Goal: Communication & Community: Connect with others

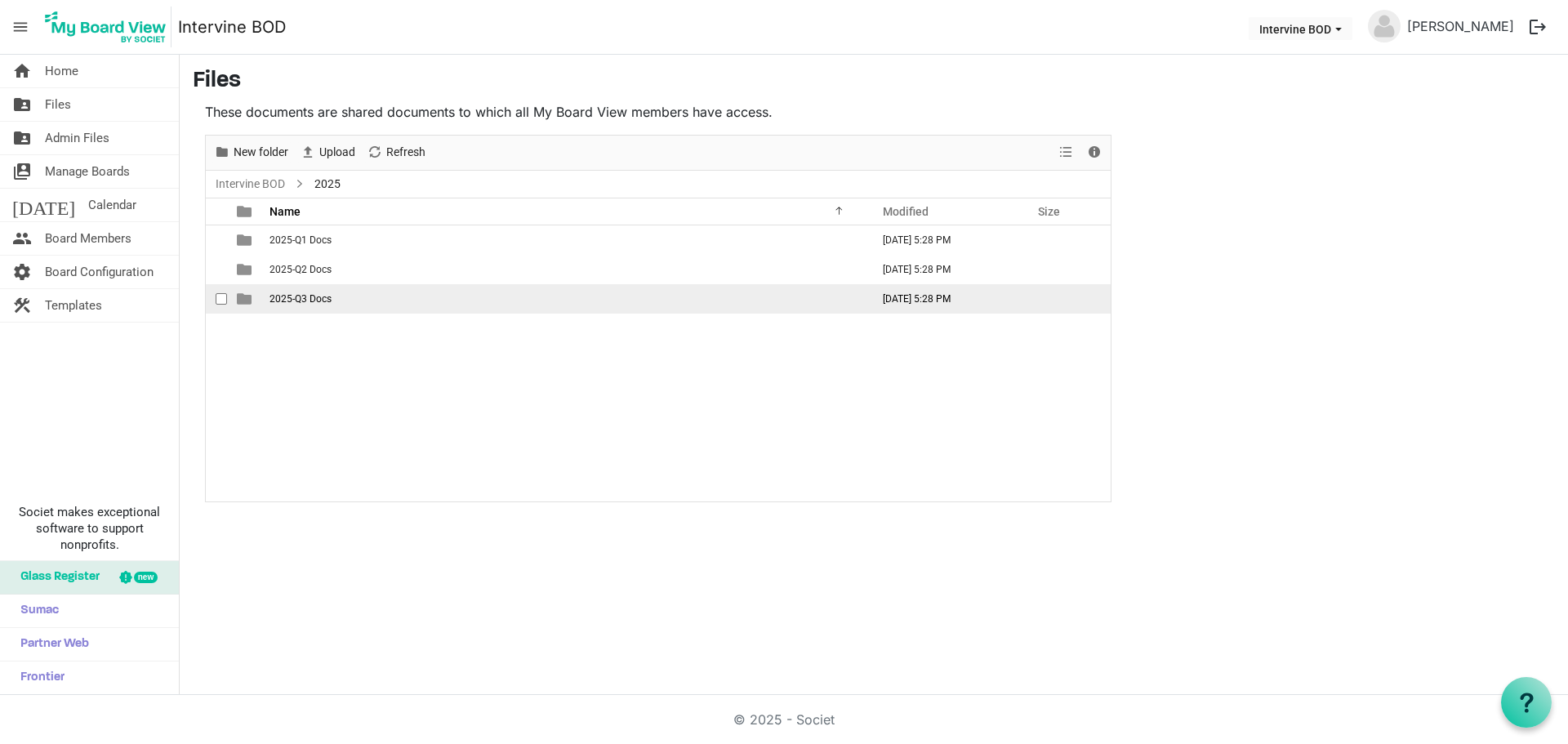
click at [297, 297] on span "2025-Q3 Docs" at bounding box center [300, 298] width 62 height 11
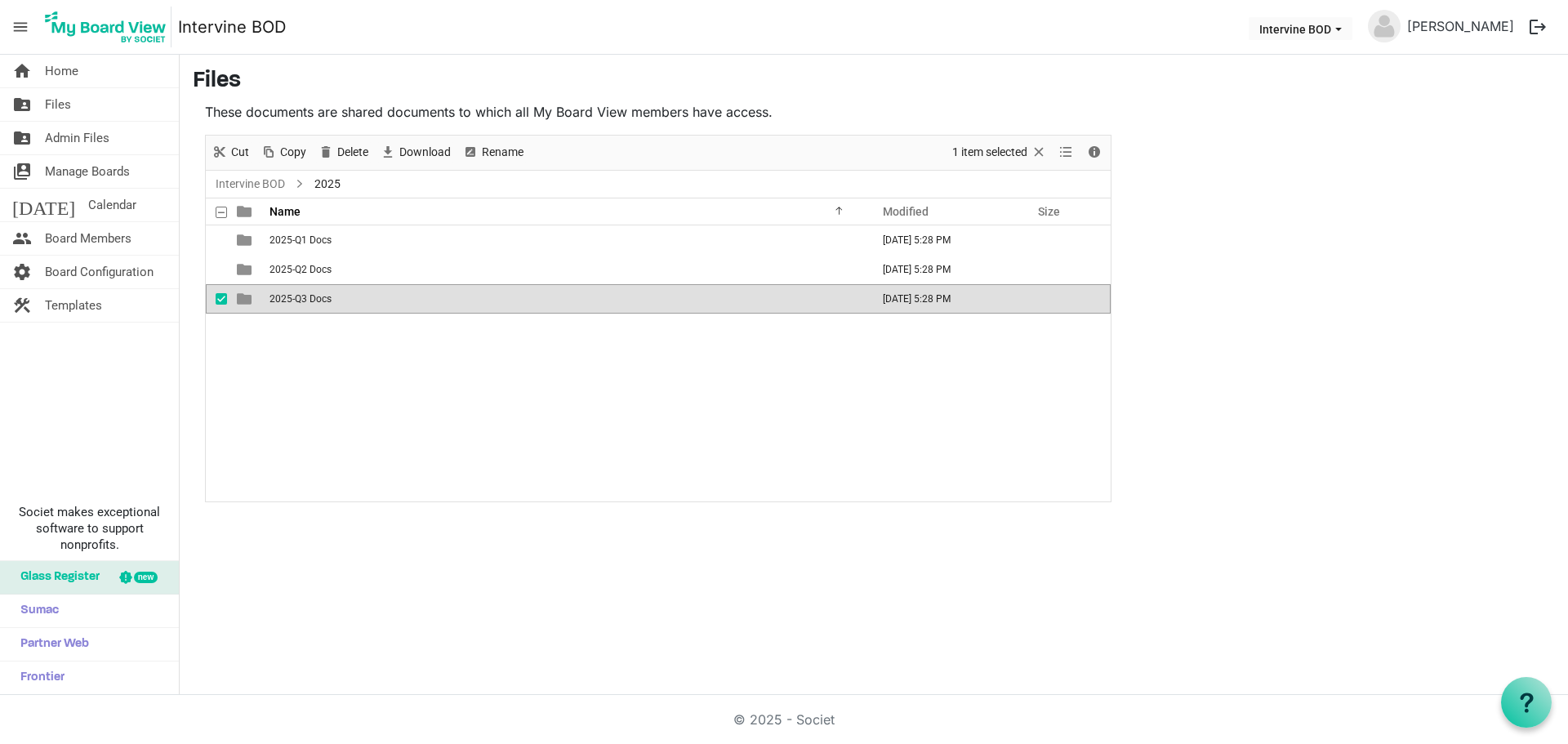
click at [297, 297] on span "2025-Q3 Docs" at bounding box center [300, 298] width 62 height 11
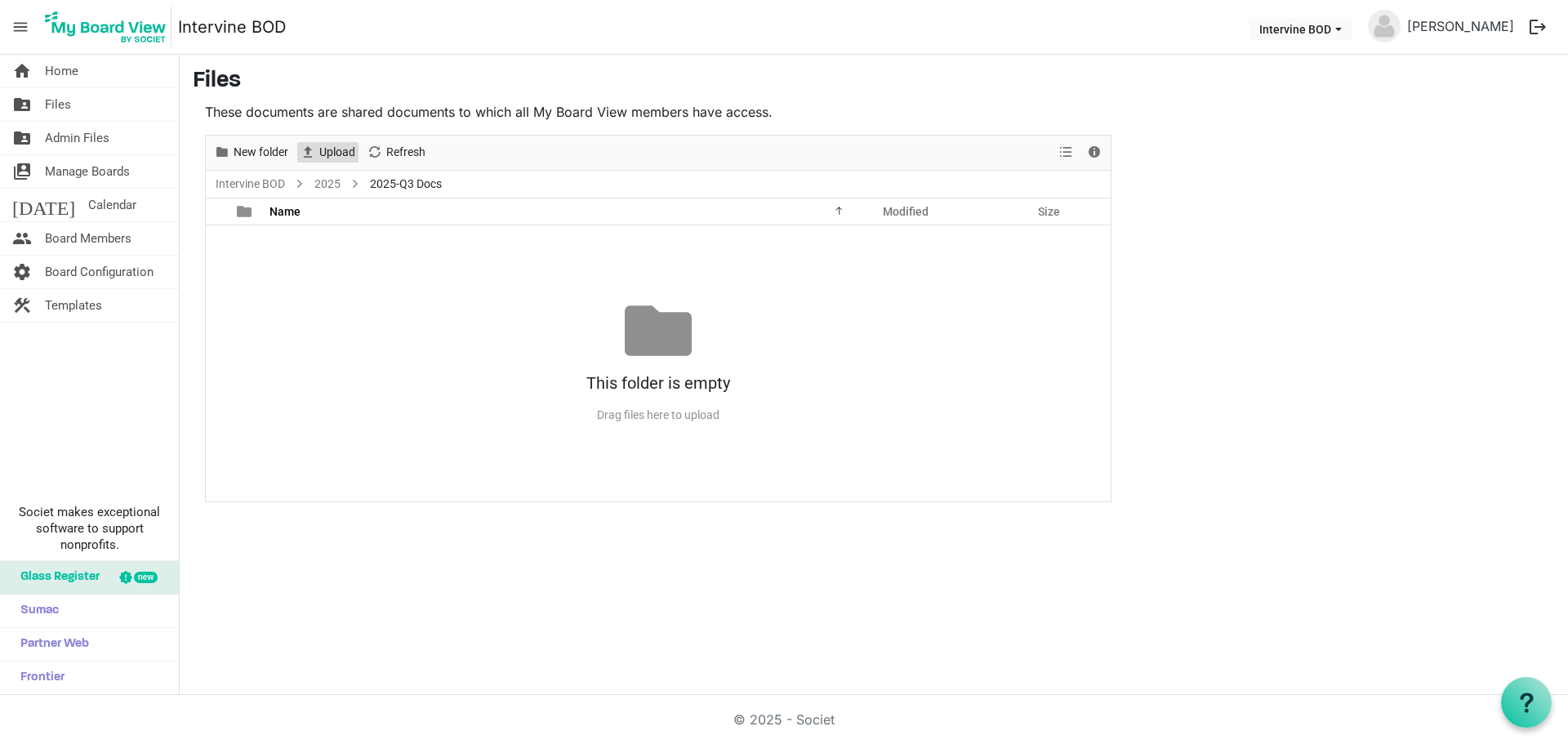
click at [337, 156] on span "Upload" at bounding box center [337, 151] width 39 height 20
click at [387, 150] on span "Refresh" at bounding box center [405, 151] width 42 height 20
click at [79, 245] on span "Board Members" at bounding box center [88, 238] width 87 height 32
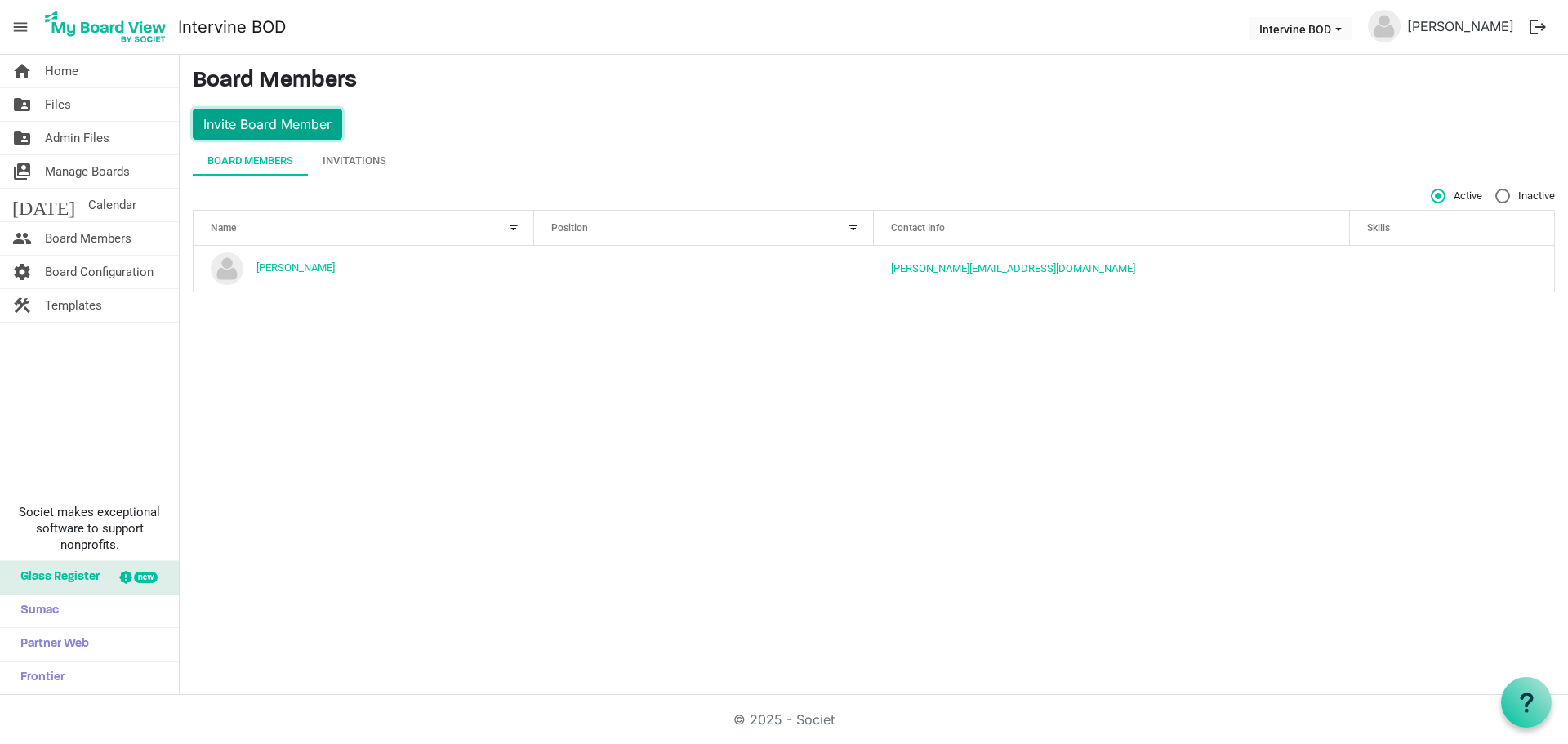
click at [306, 118] on button "Invite Board Member" at bounding box center [267, 123] width 150 height 31
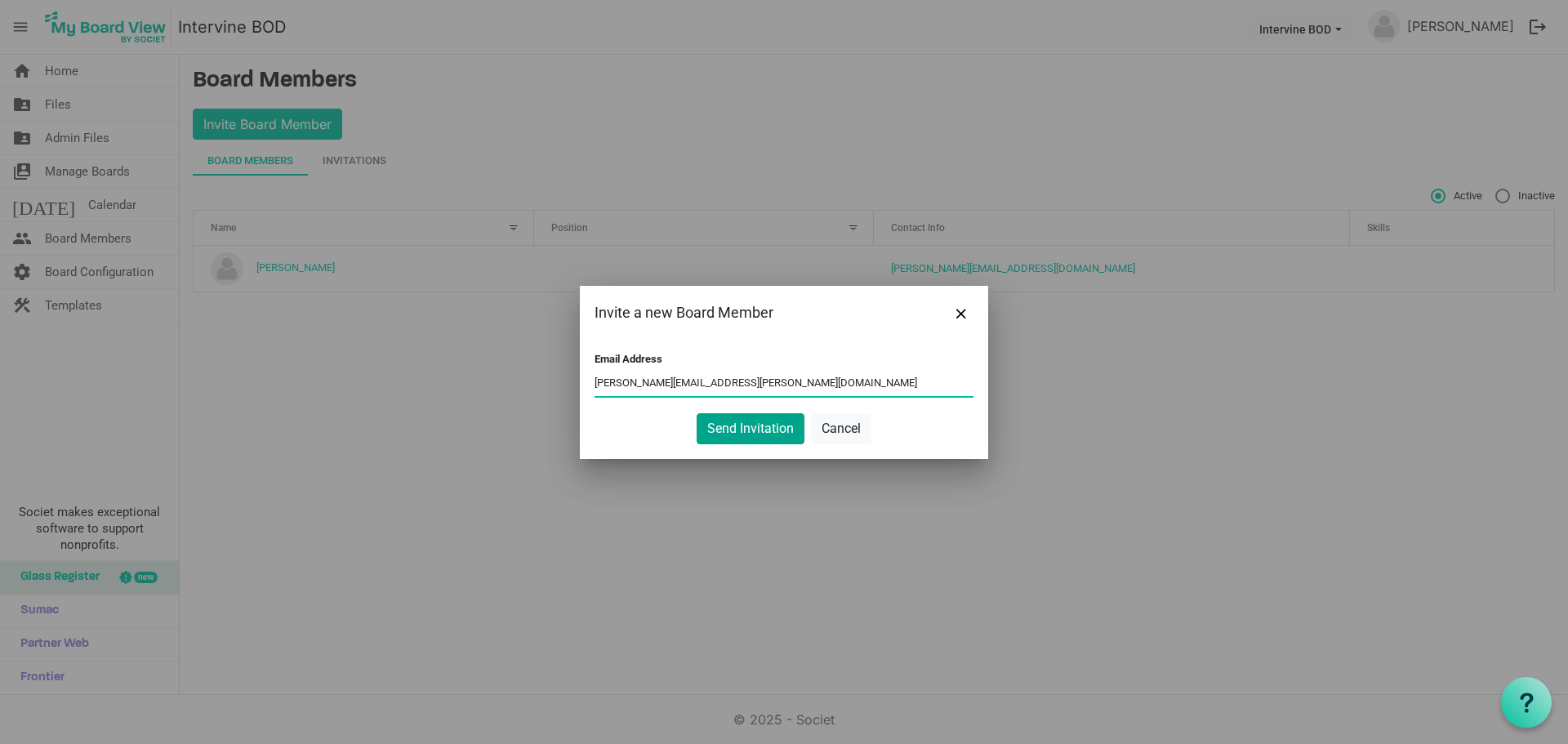
type input "[PERSON_NAME][EMAIL_ADDRESS][PERSON_NAME][DOMAIN_NAME]"
click at [758, 425] on button "Send Invitation" at bounding box center [750, 428] width 108 height 31
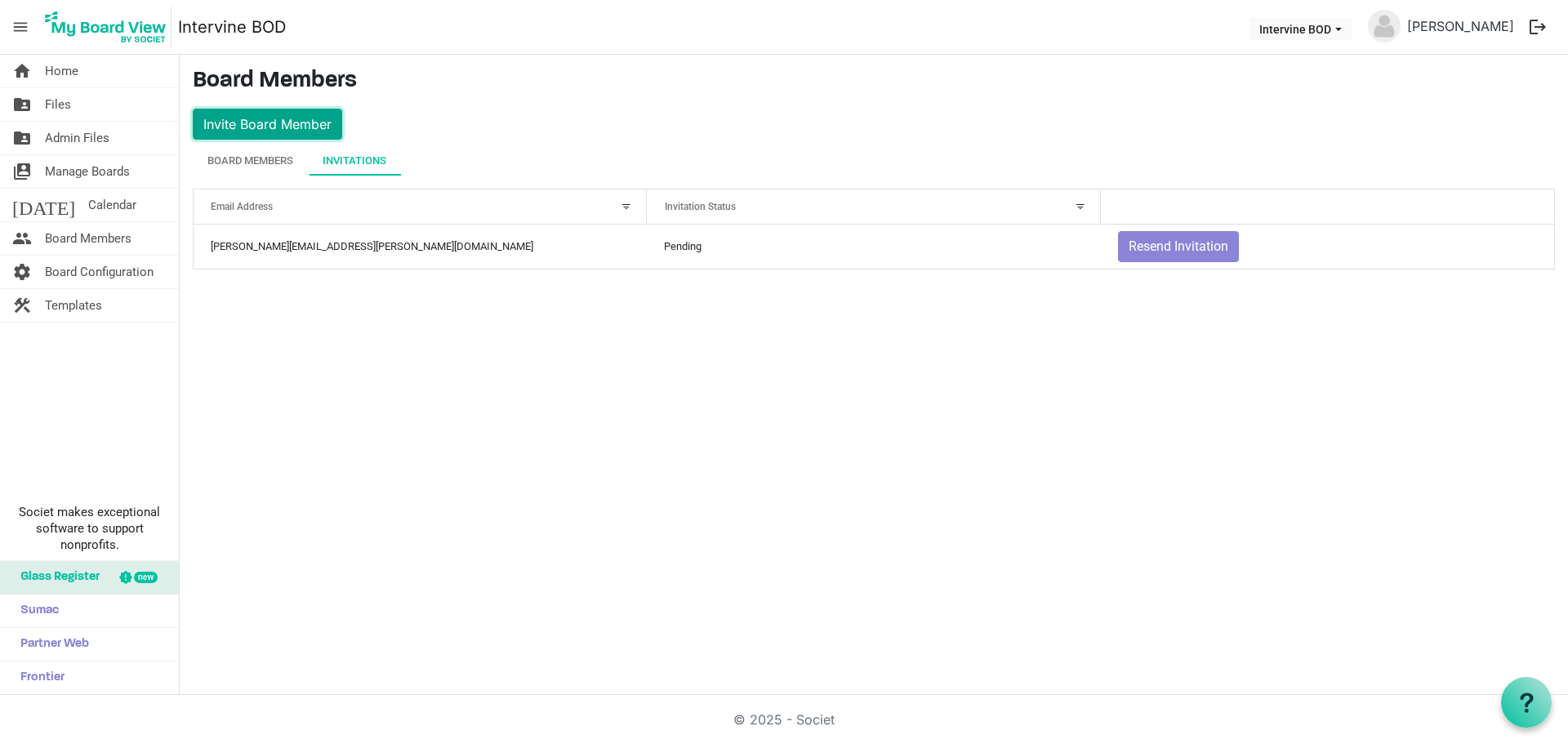
click at [270, 123] on button "Invite Board Member" at bounding box center [267, 123] width 150 height 31
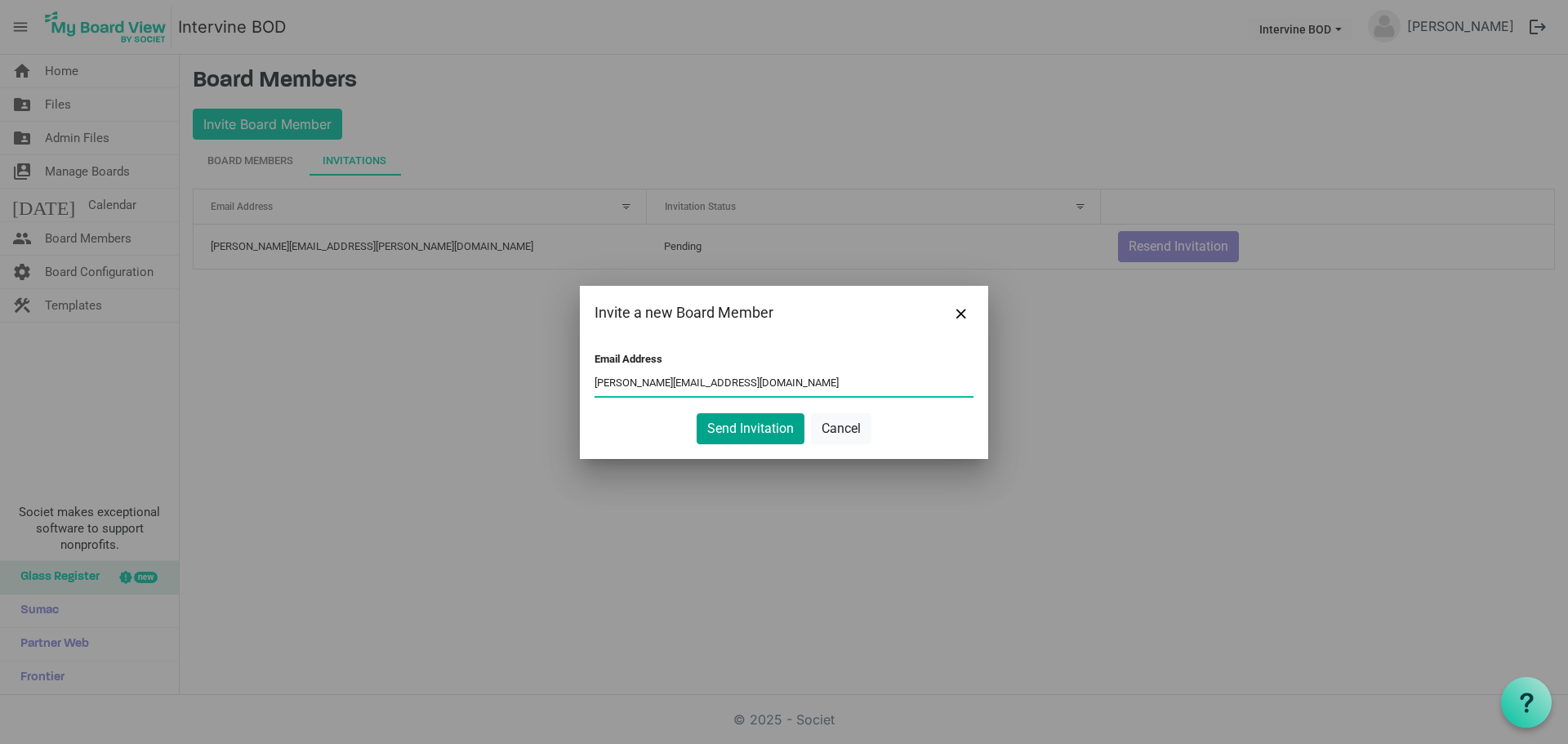
type input "[PERSON_NAME][EMAIL_ADDRESS][DOMAIN_NAME]"
click at [787, 425] on button "Send Invitation" at bounding box center [750, 428] width 108 height 31
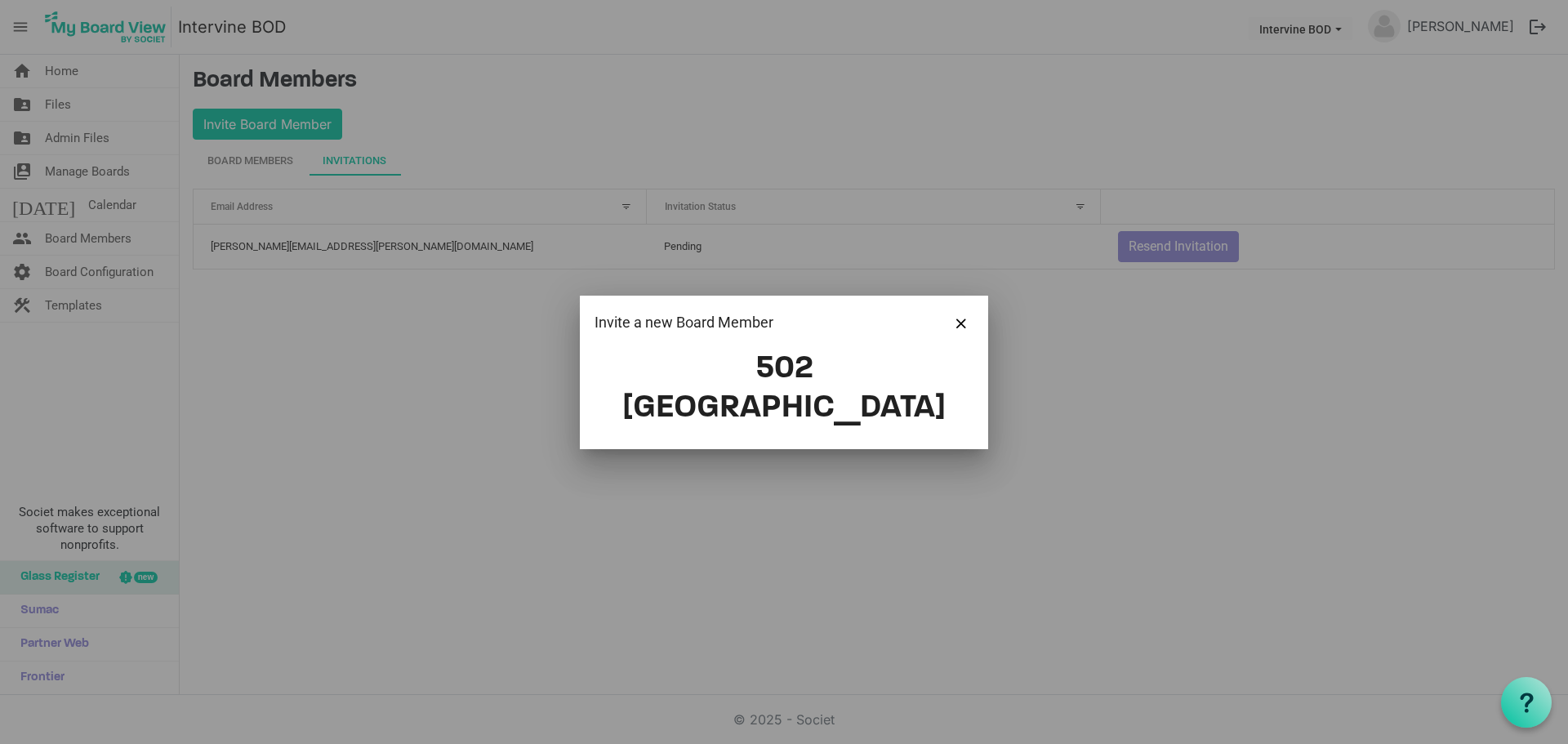
click at [813, 397] on h1 "502 Bad Gateway" at bounding box center [784, 389] width 379 height 79
click at [960, 328] on span "Close" at bounding box center [960, 323] width 10 height 10
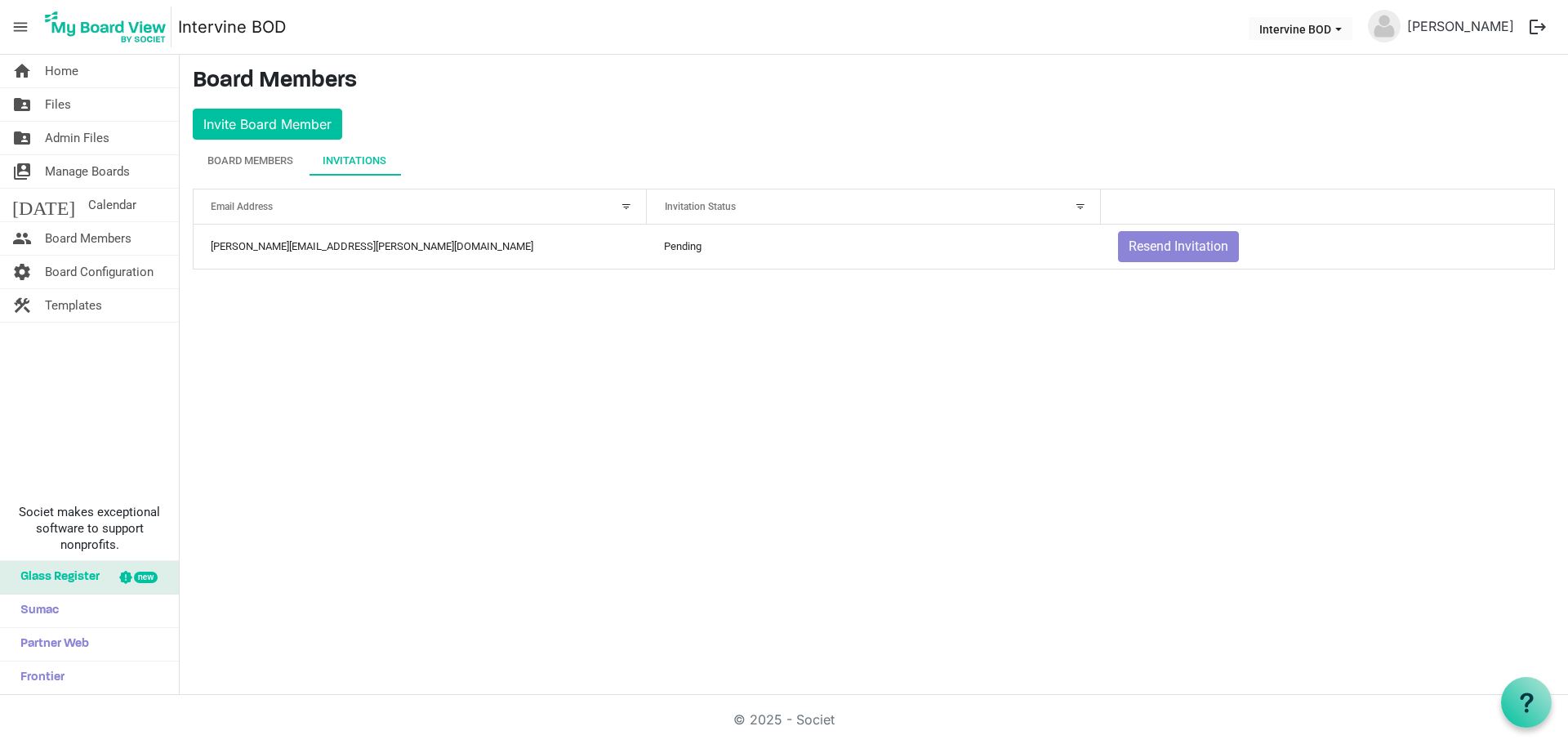
click at [981, 364] on div "home Home folder_shared Files folder_shared Admin Files switch_account Manage B…" at bounding box center [784, 374] width 1568 height 640
click at [267, 116] on button "Invite Board Member" at bounding box center [267, 123] width 150 height 31
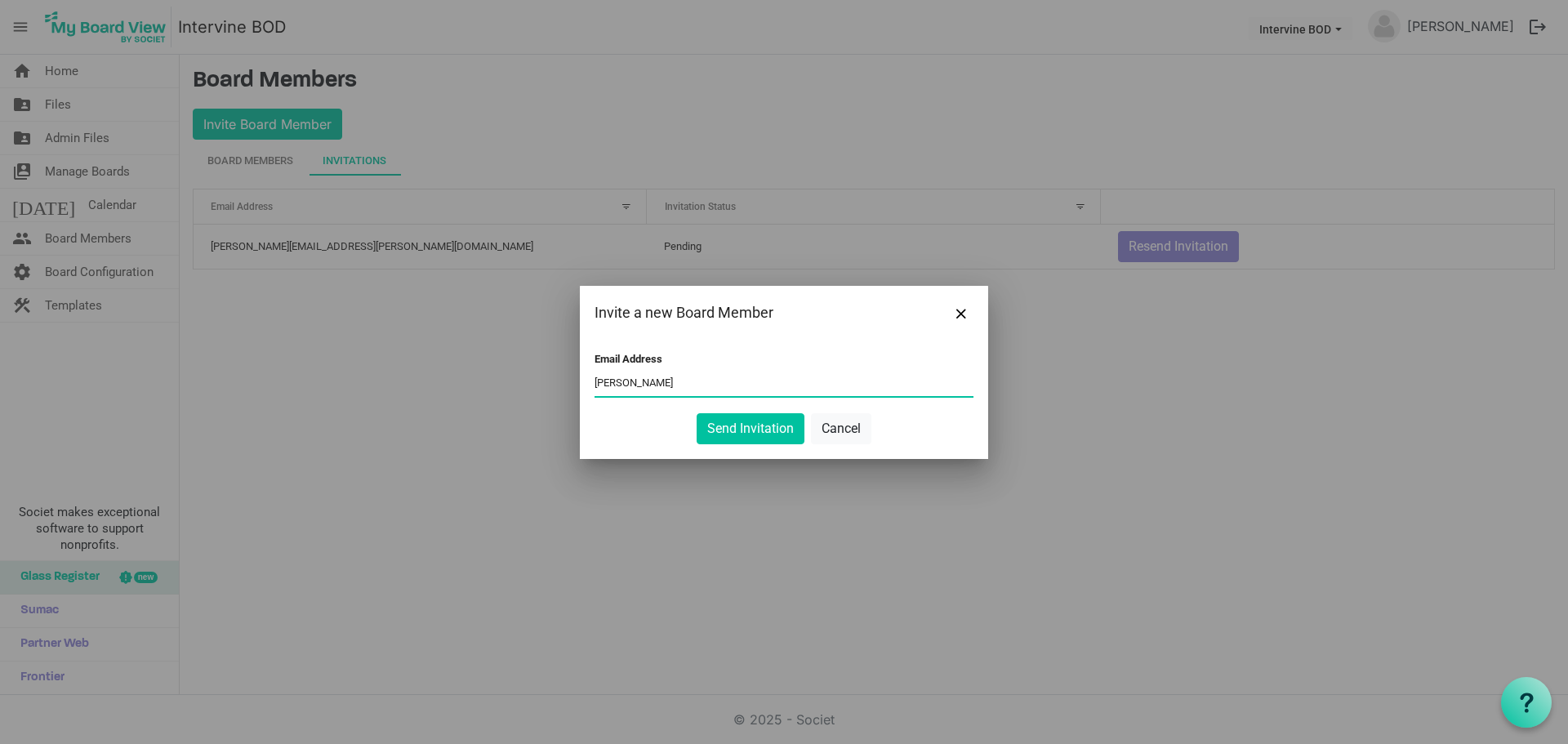
type input "[PERSON_NAME][EMAIL_ADDRESS][DOMAIN_NAME]"
click at [749, 434] on button "Send Invitation" at bounding box center [750, 428] width 108 height 31
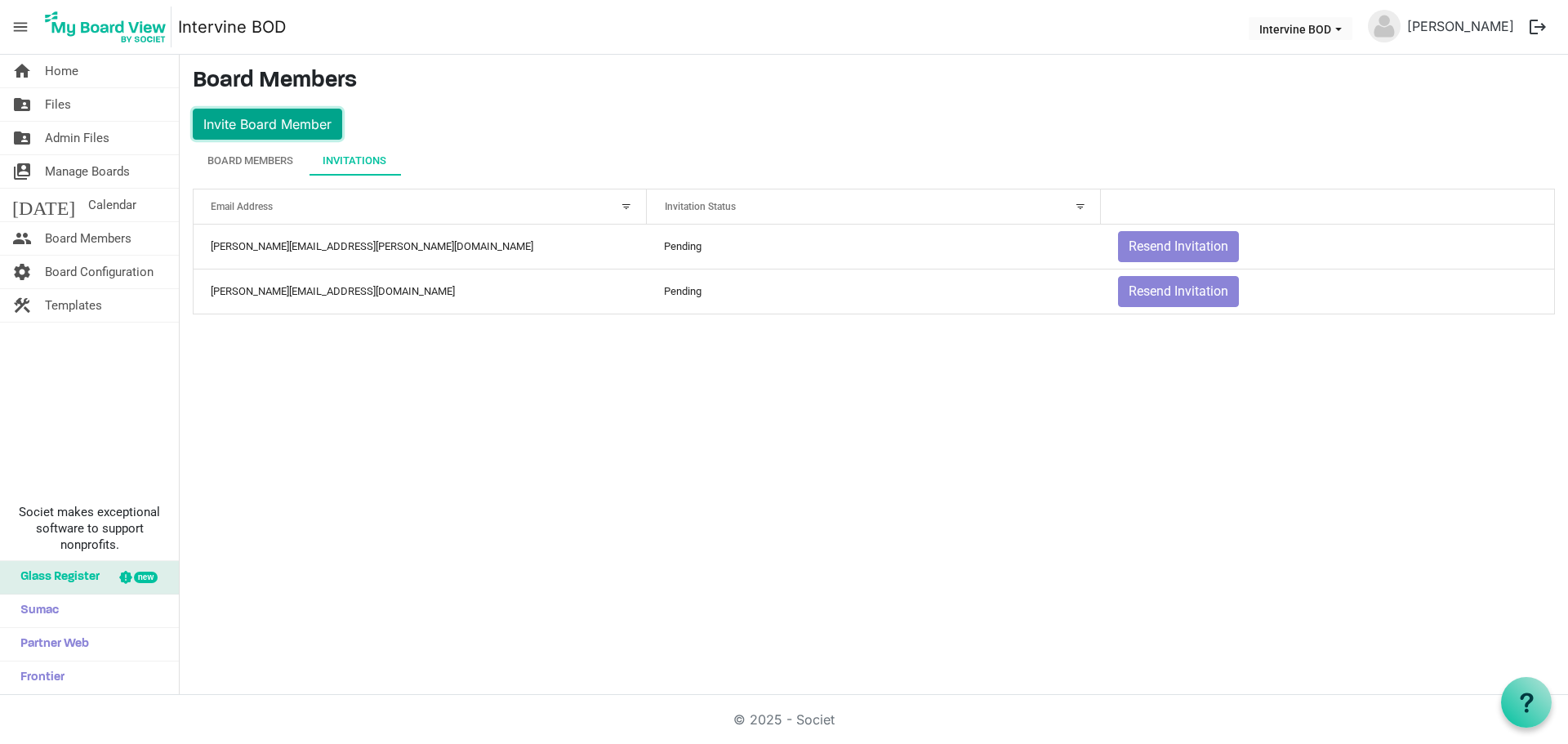
click at [290, 123] on button "Invite Board Member" at bounding box center [267, 123] width 150 height 31
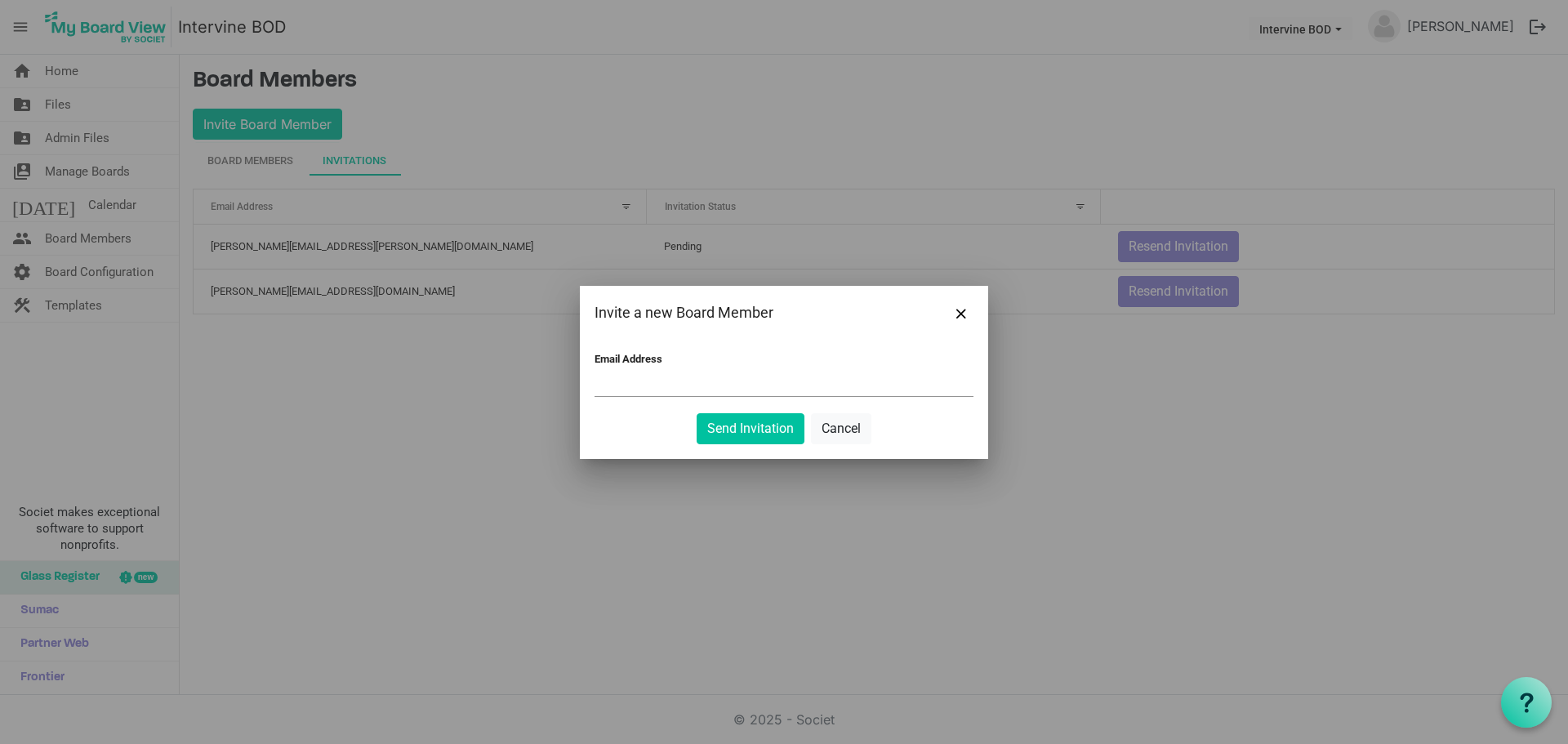
click at [817, 379] on input "Email Address" at bounding box center [784, 383] width 379 height 25
paste input "sandrapineauboddison@gmail.com"
type input "sandrapineauboddison@gmail.com"
click at [756, 419] on button "Send Invitation" at bounding box center [750, 428] width 108 height 31
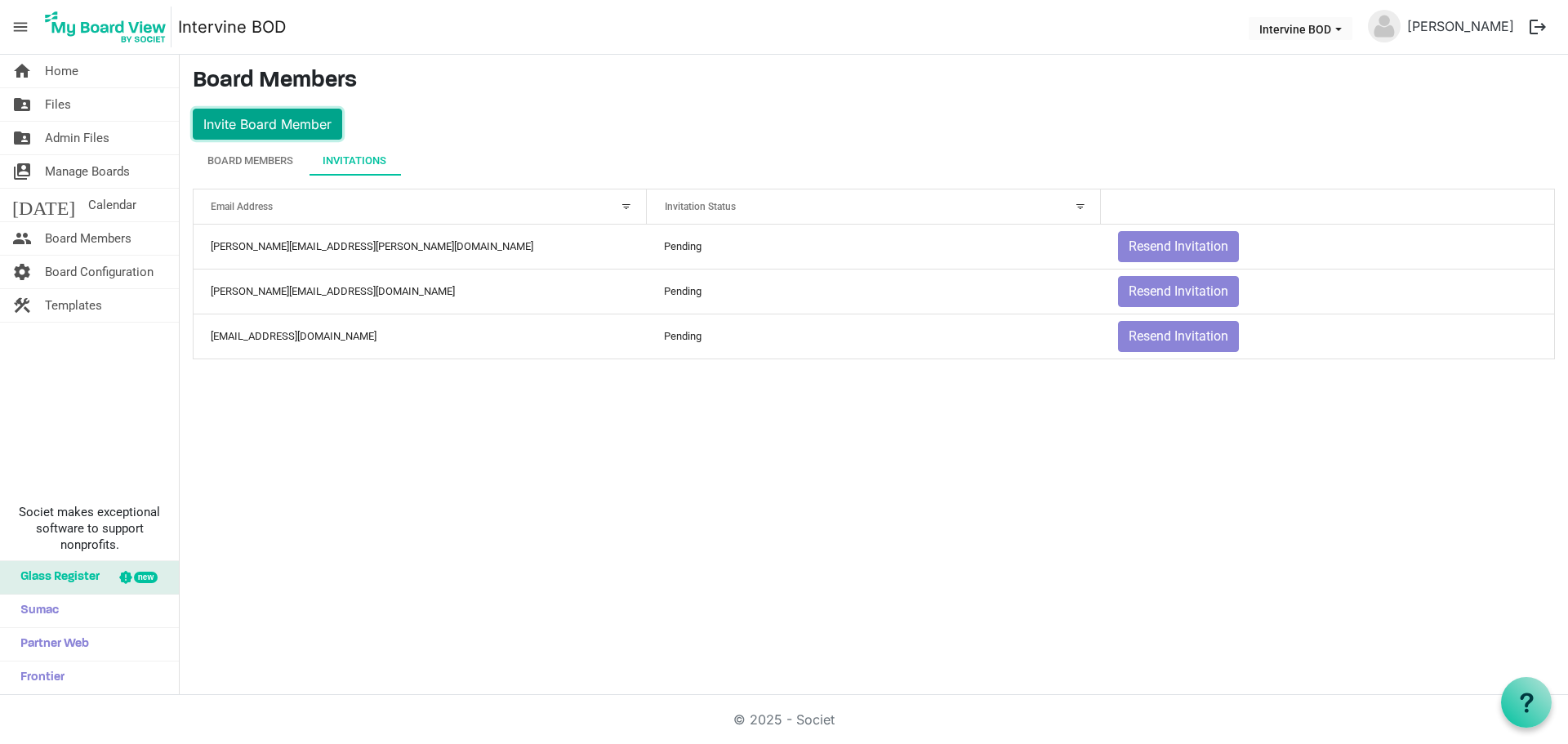
click at [254, 124] on button "Invite Board Member" at bounding box center [267, 123] width 150 height 31
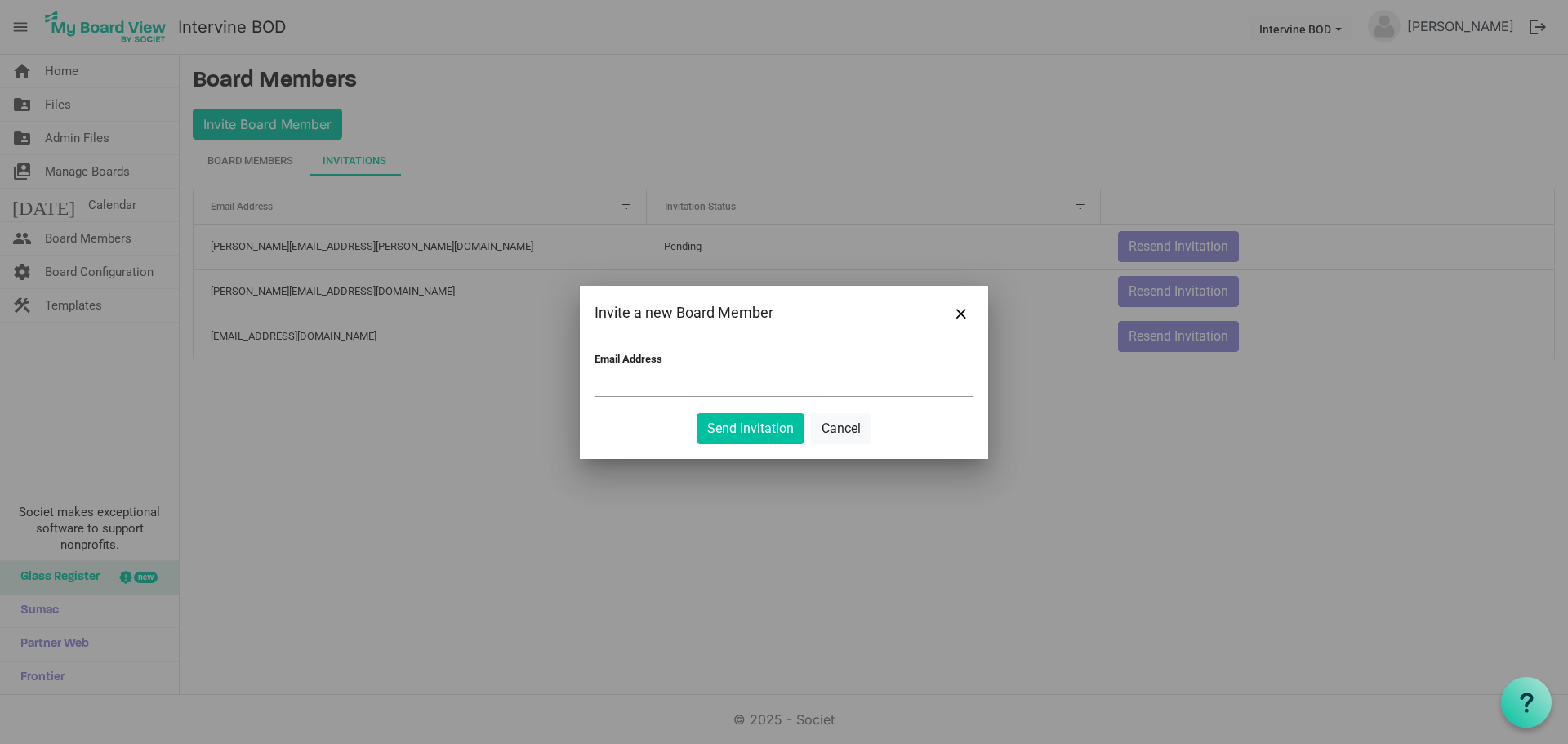
click at [686, 374] on input "Email Address" at bounding box center [784, 383] width 379 height 25
paste input "kerryfphil@gmail.com"
type input "kerryfphil@gmail.com"
click at [733, 426] on button "Send Invitation" at bounding box center [750, 428] width 108 height 31
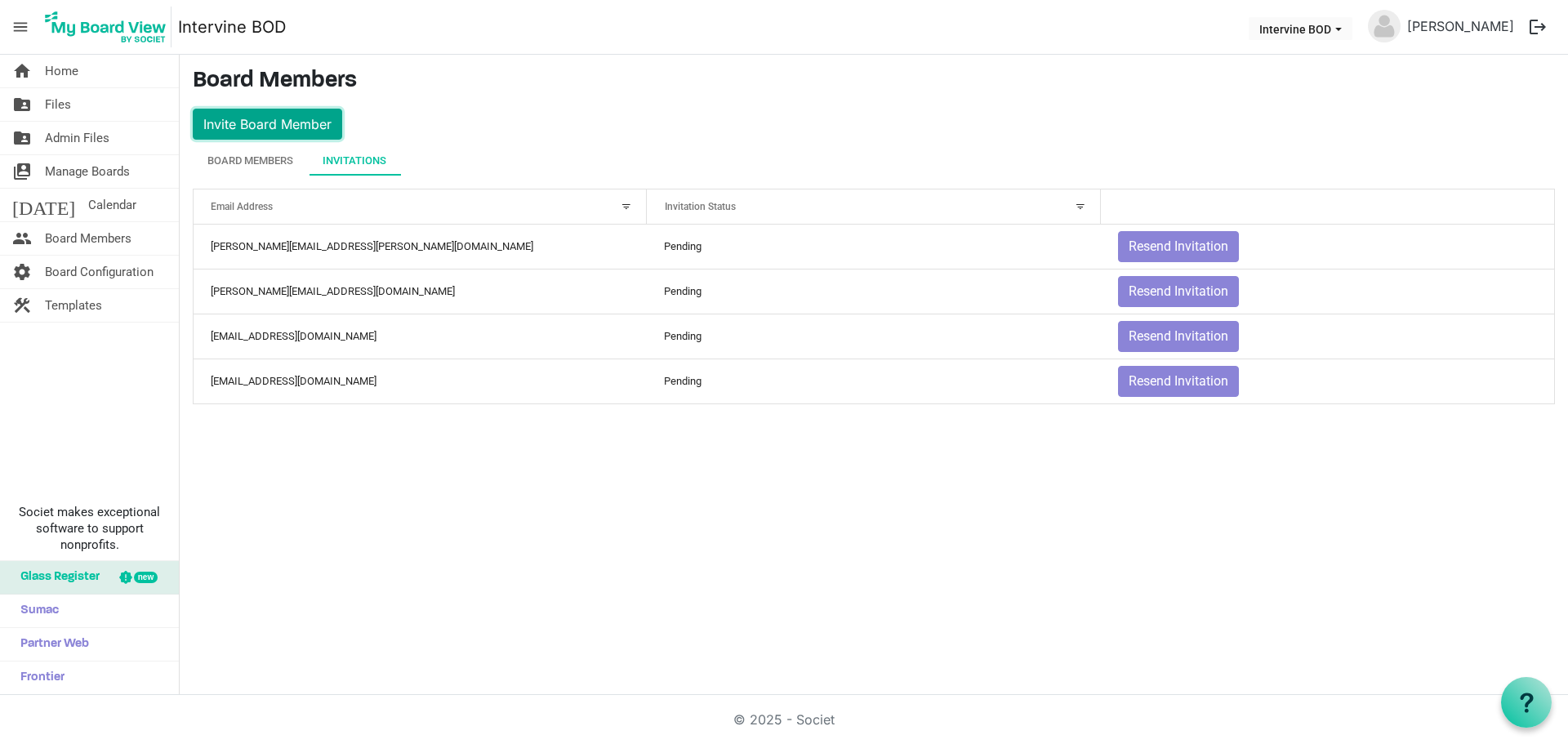
click at [219, 123] on button "Invite Board Member" at bounding box center [267, 123] width 150 height 31
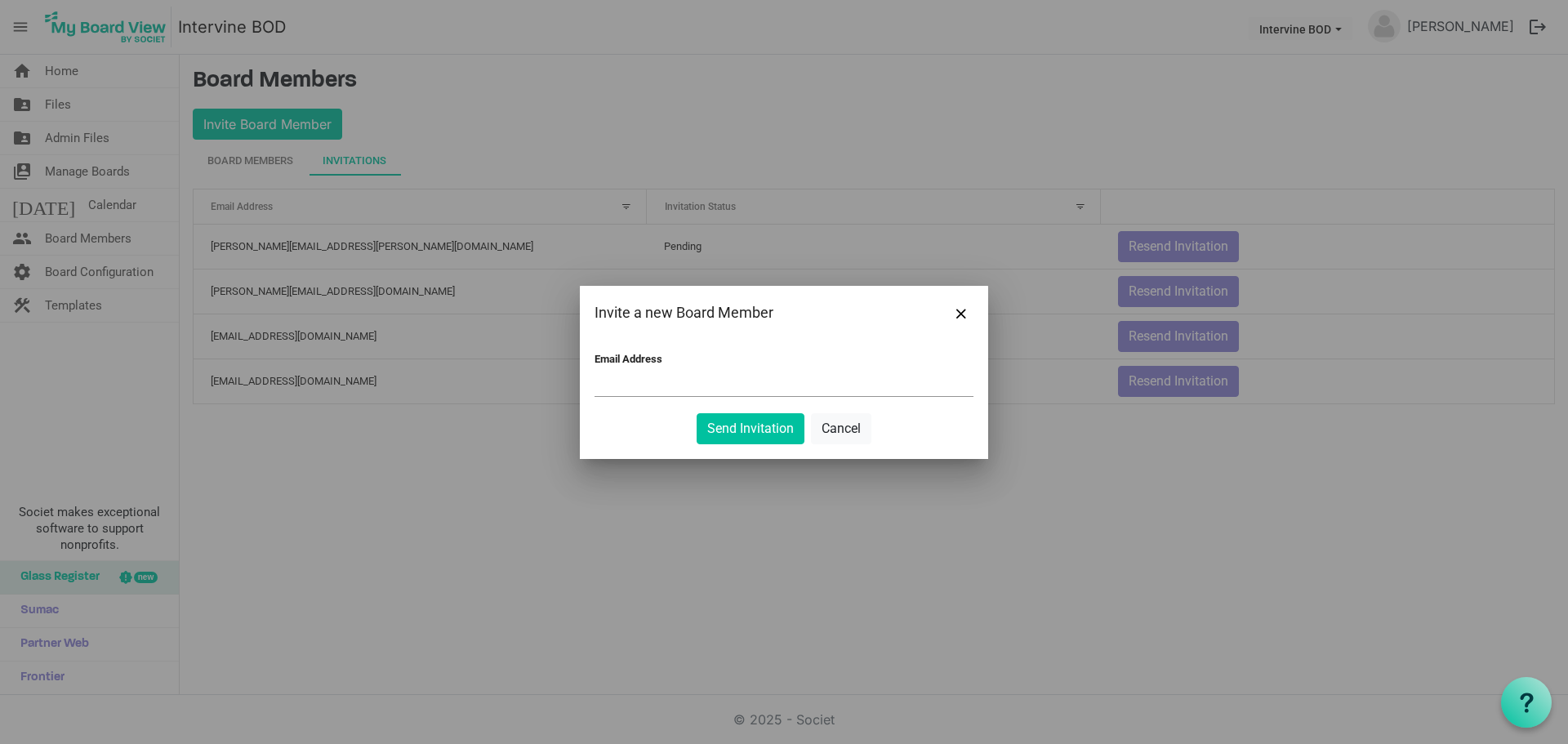
click at [700, 382] on input "Email Address" at bounding box center [784, 383] width 379 height 25
paste input "Leslie lauer <leslielauer25@gmail.com>"
drag, startPoint x: 654, startPoint y: 383, endPoint x: 528, endPoint y: 373, distance: 126.4
click at [529, 373] on div "Invite a new Board Member Email Address Leslie lauer <leslielauer25@gmail.com> …" at bounding box center [784, 372] width 1568 height 744
type input "leslielauer25@gmail.com"
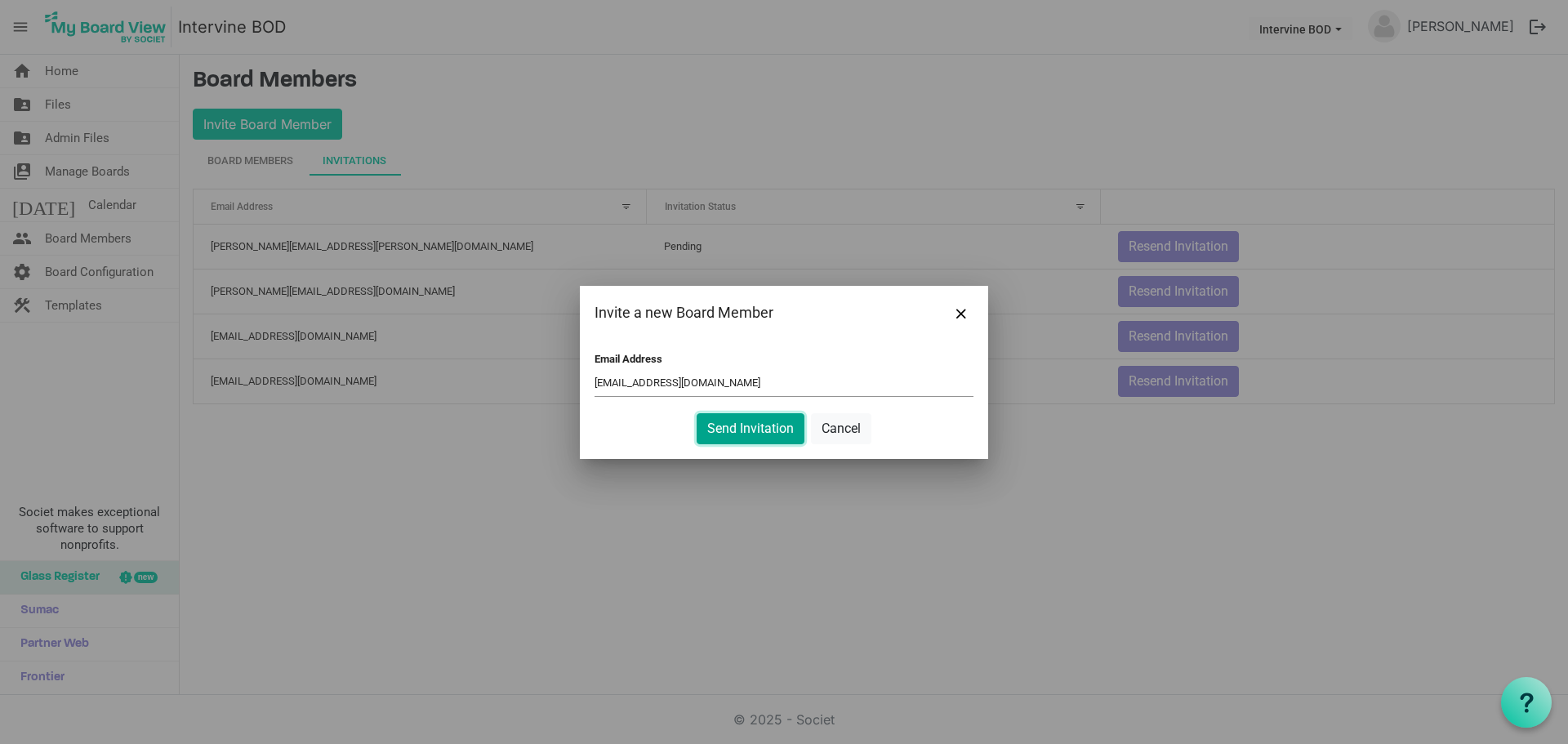
click at [745, 425] on button "Send Invitation" at bounding box center [750, 428] width 108 height 31
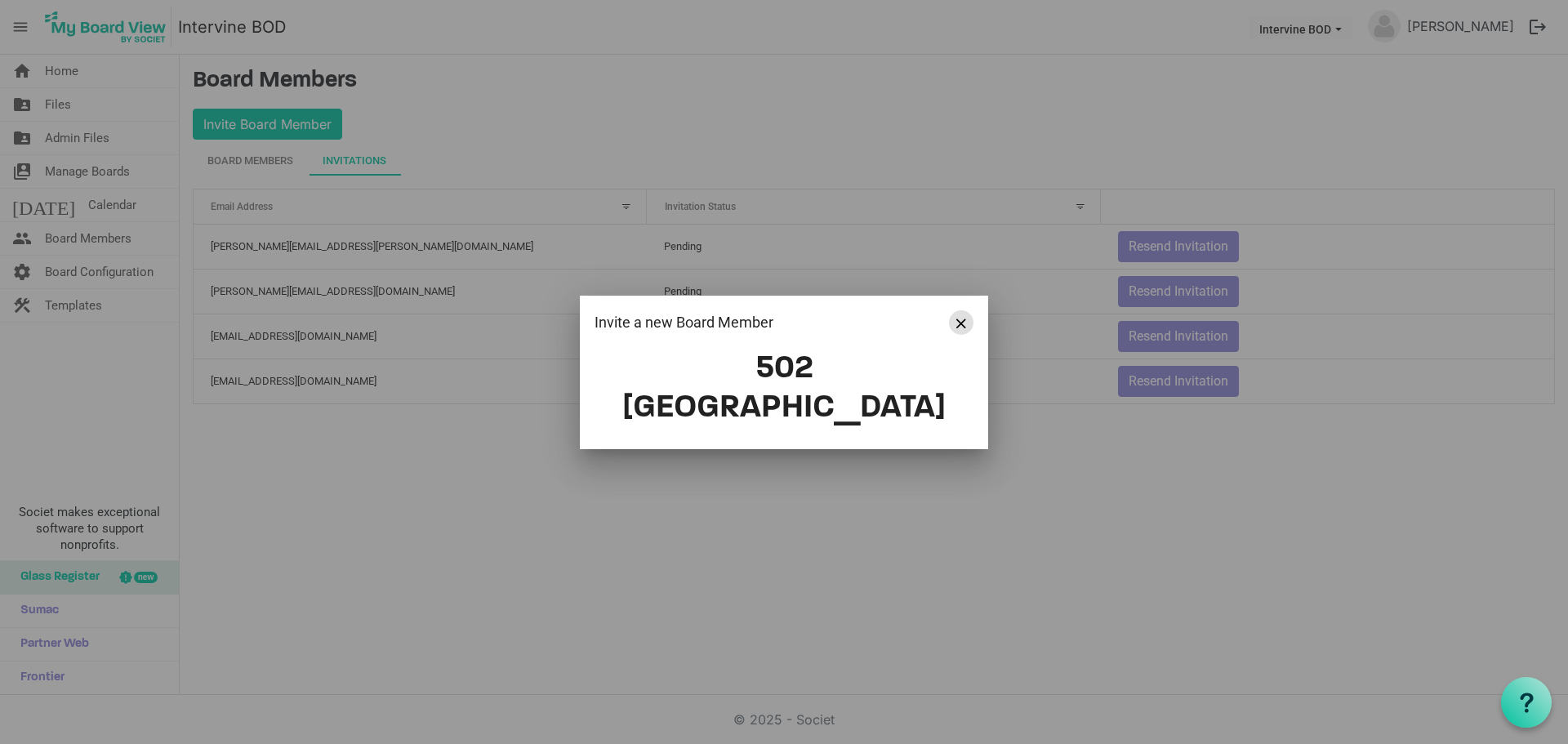
click at [961, 328] on span "Close" at bounding box center [960, 323] width 10 height 10
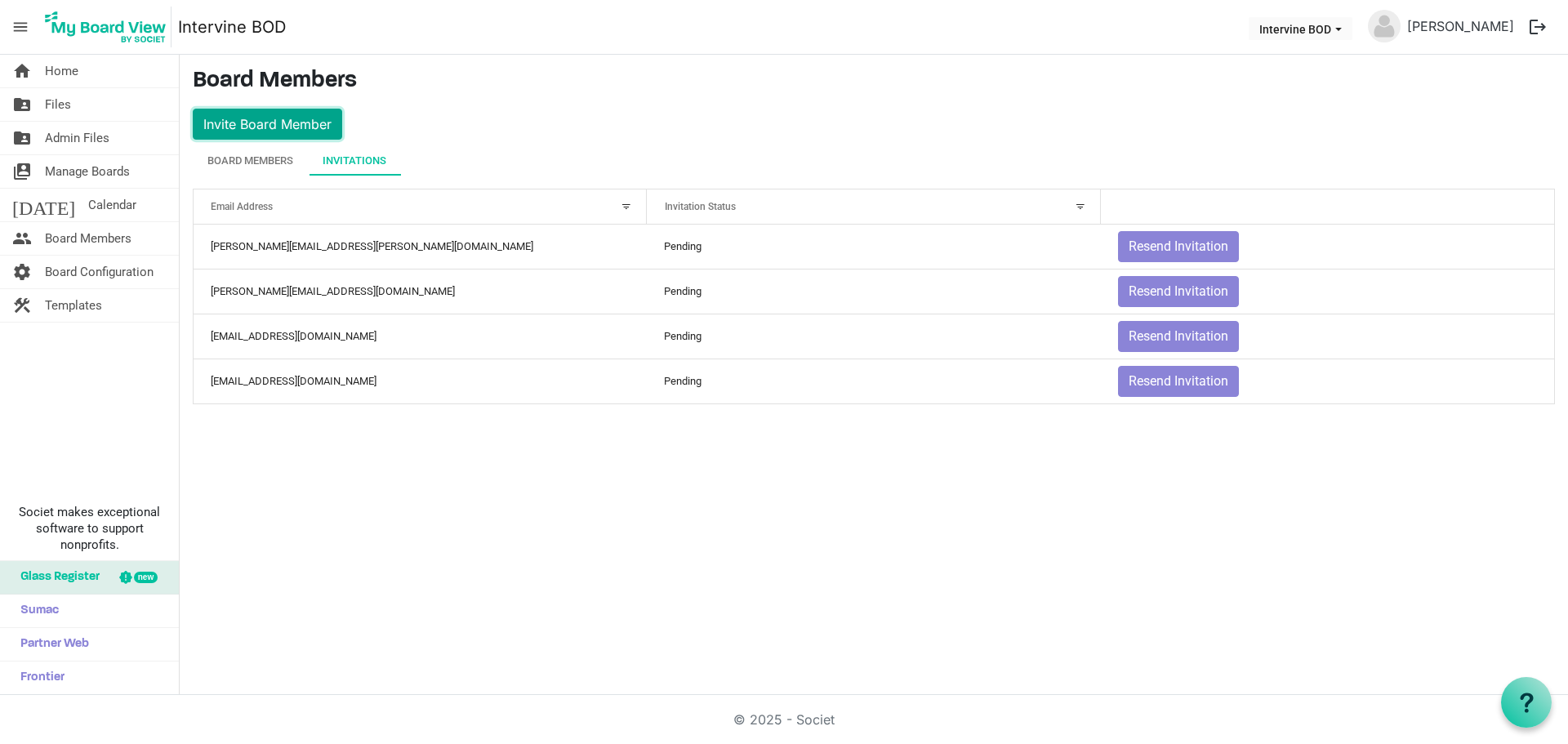
click at [233, 126] on button "Invite Board Member" at bounding box center [267, 123] width 150 height 31
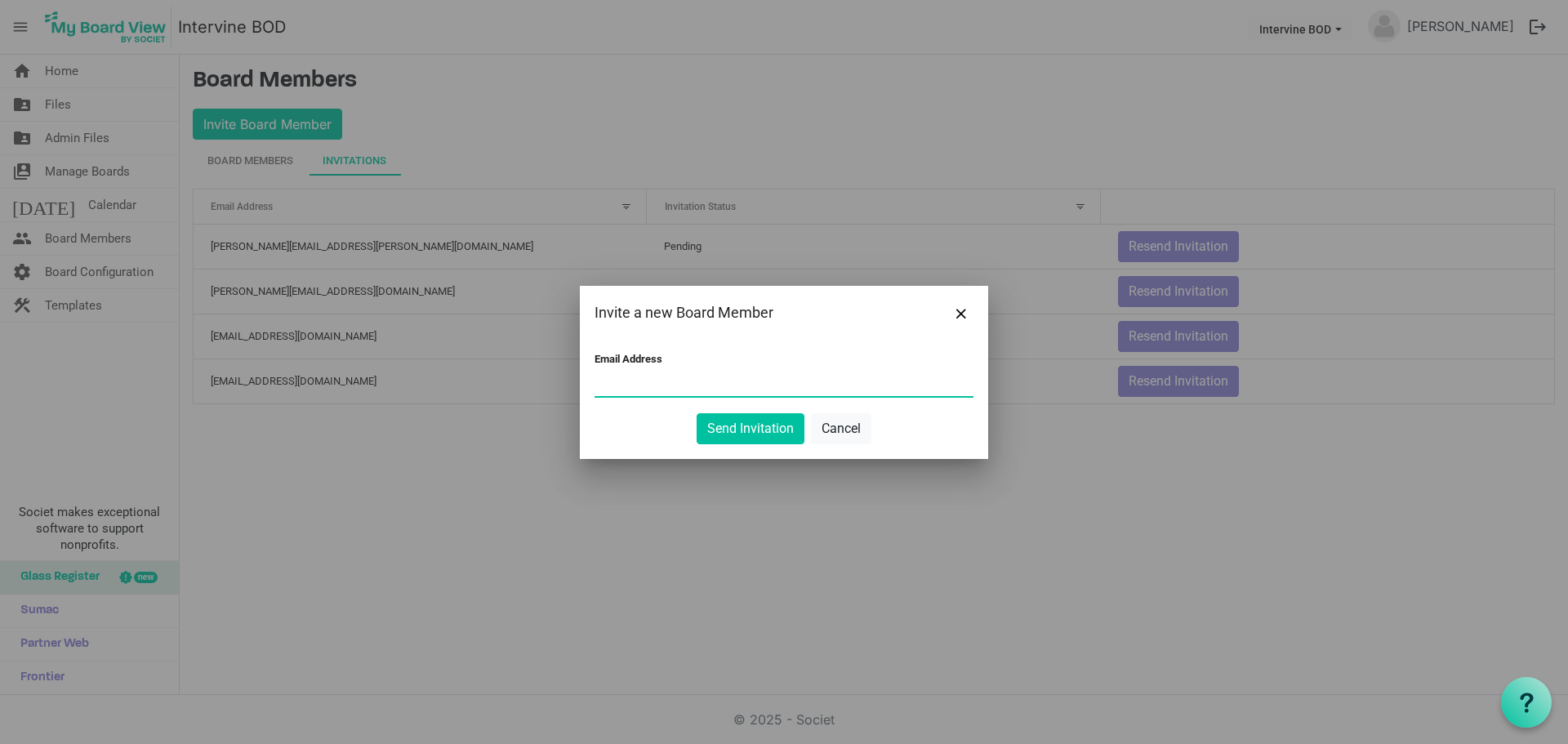
paste input "Leslie lauer <leslielauer25@gmail.com>"
type input "leslielauer25@gmail.com"
click at [731, 434] on button "Send Invitation" at bounding box center [750, 428] width 108 height 31
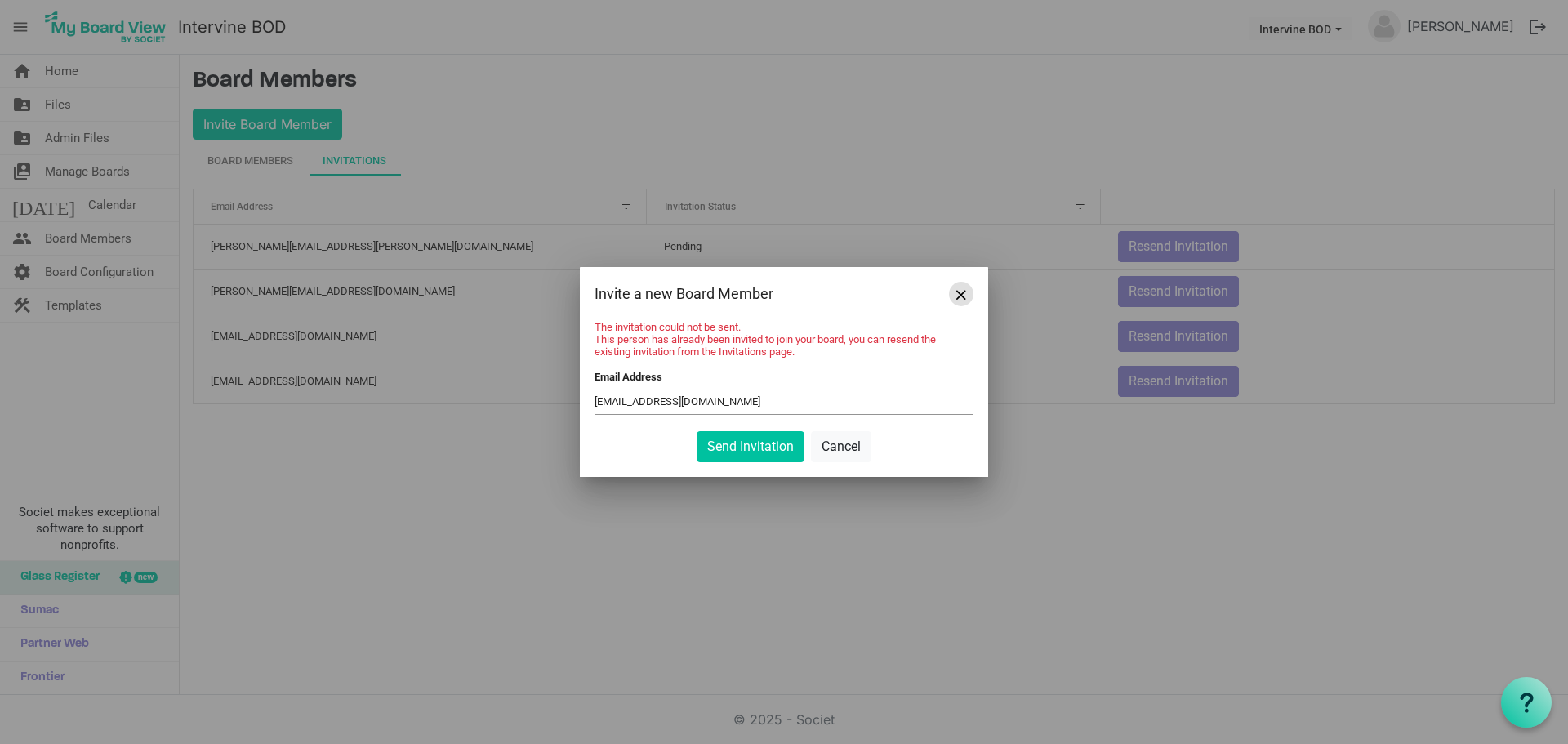
click at [960, 291] on span "Close" at bounding box center [960, 294] width 10 height 10
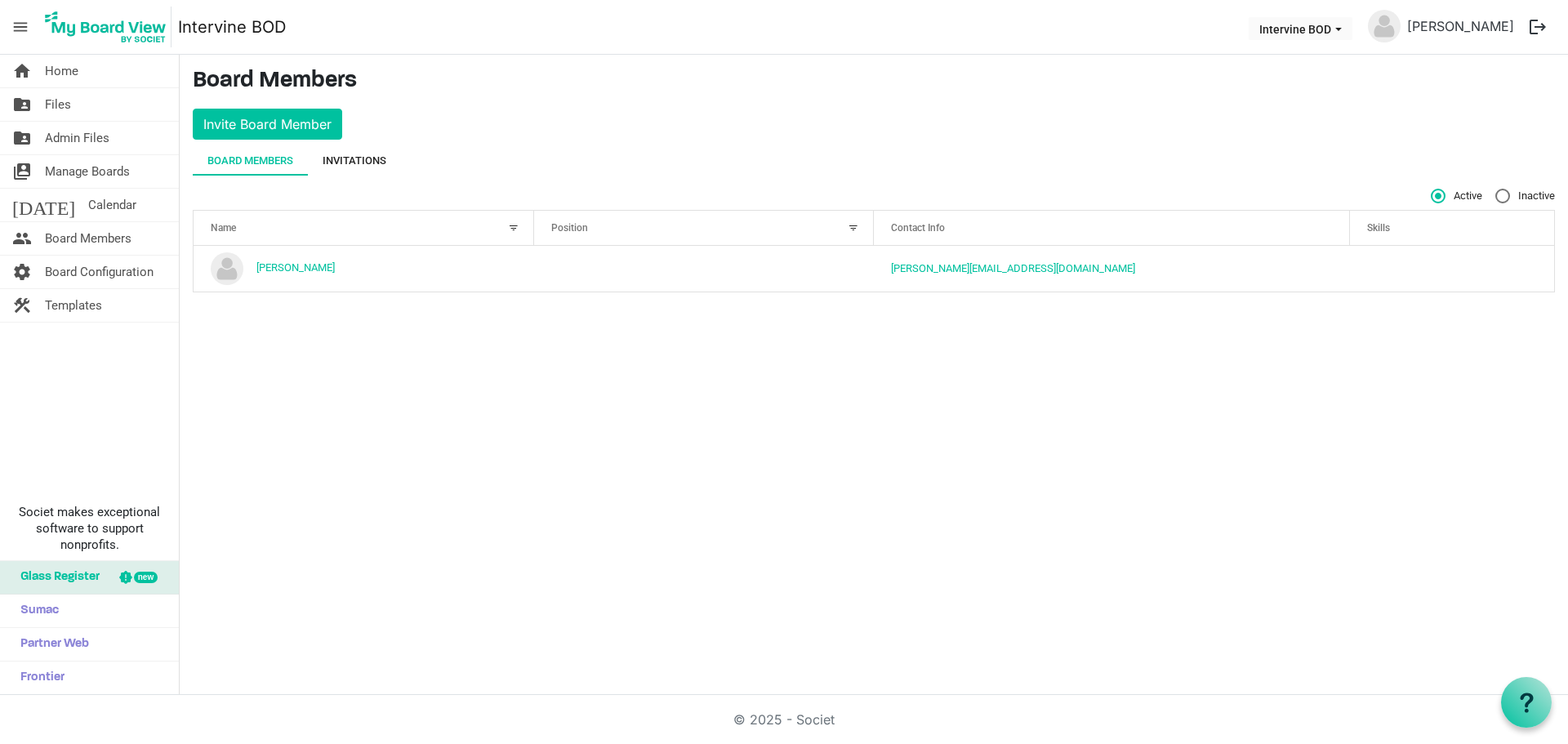
click at [381, 153] on div "Invitations" at bounding box center [354, 160] width 64 height 17
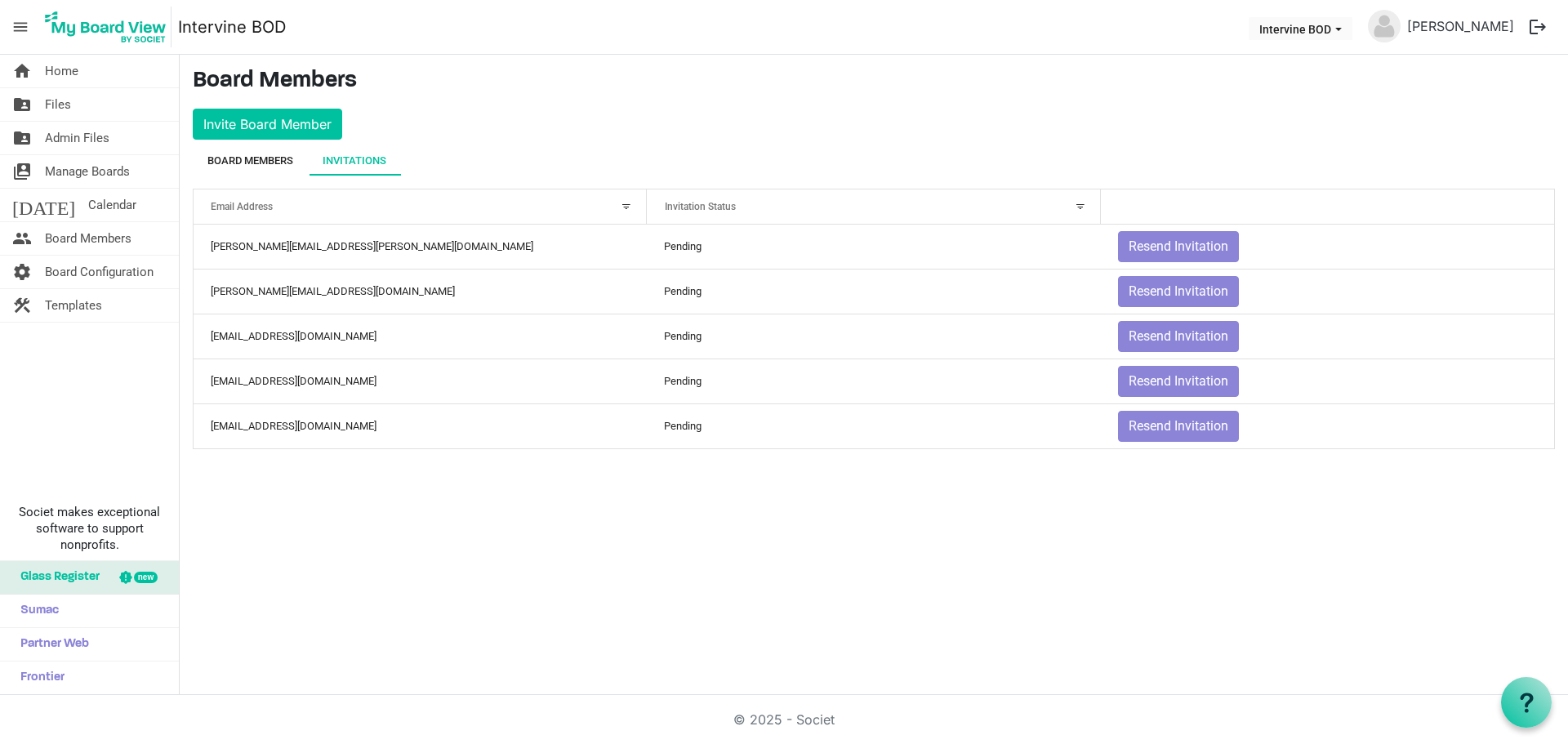
click at [254, 156] on div "Board Members" at bounding box center [250, 160] width 86 height 17
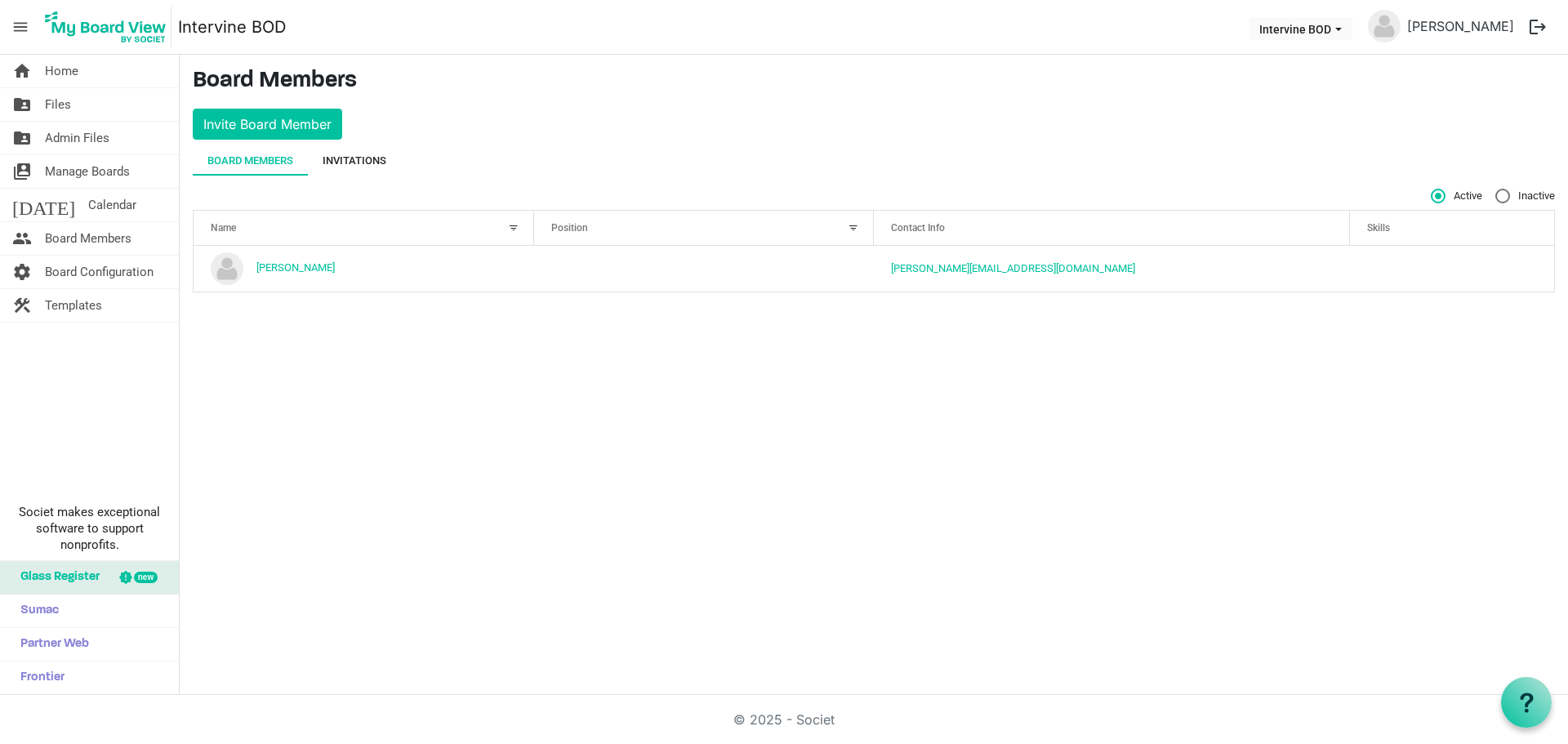
click at [377, 160] on div "Invitations" at bounding box center [354, 160] width 64 height 17
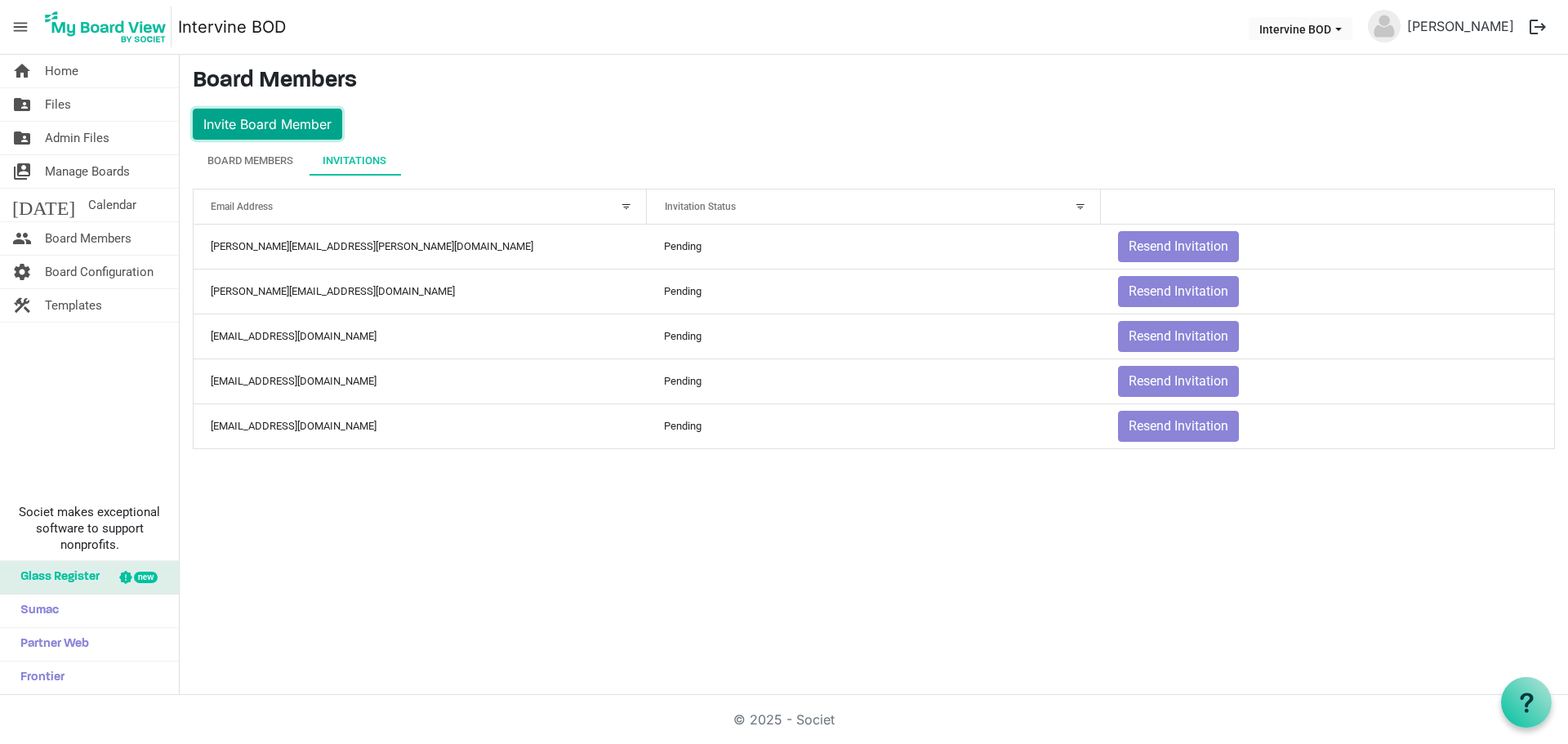
click at [322, 119] on button "Invite Board Member" at bounding box center [267, 123] width 150 height 31
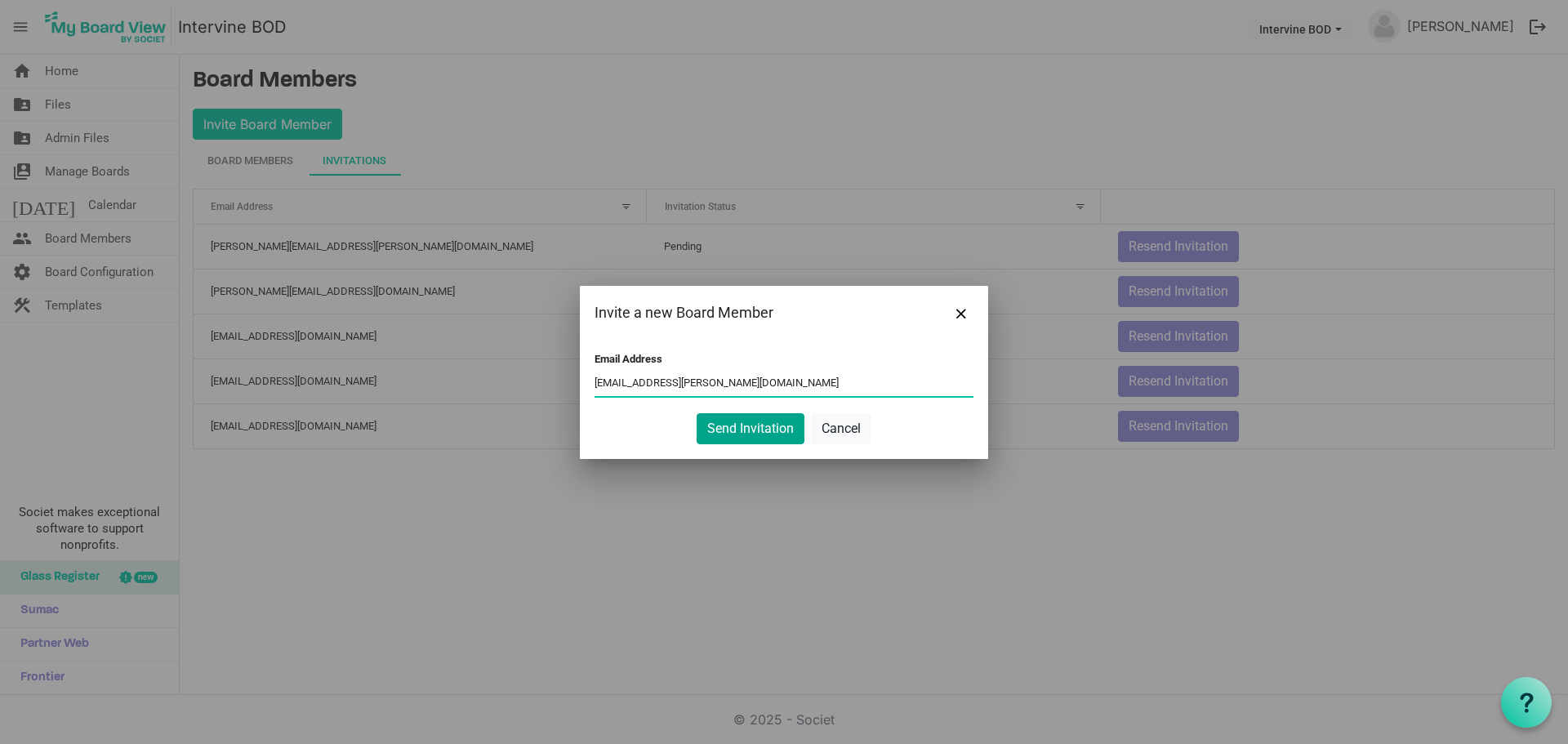
type input "[EMAIL_ADDRESS][PERSON_NAME][DOMAIN_NAME]"
click at [742, 423] on button "Send Invitation" at bounding box center [750, 428] width 108 height 31
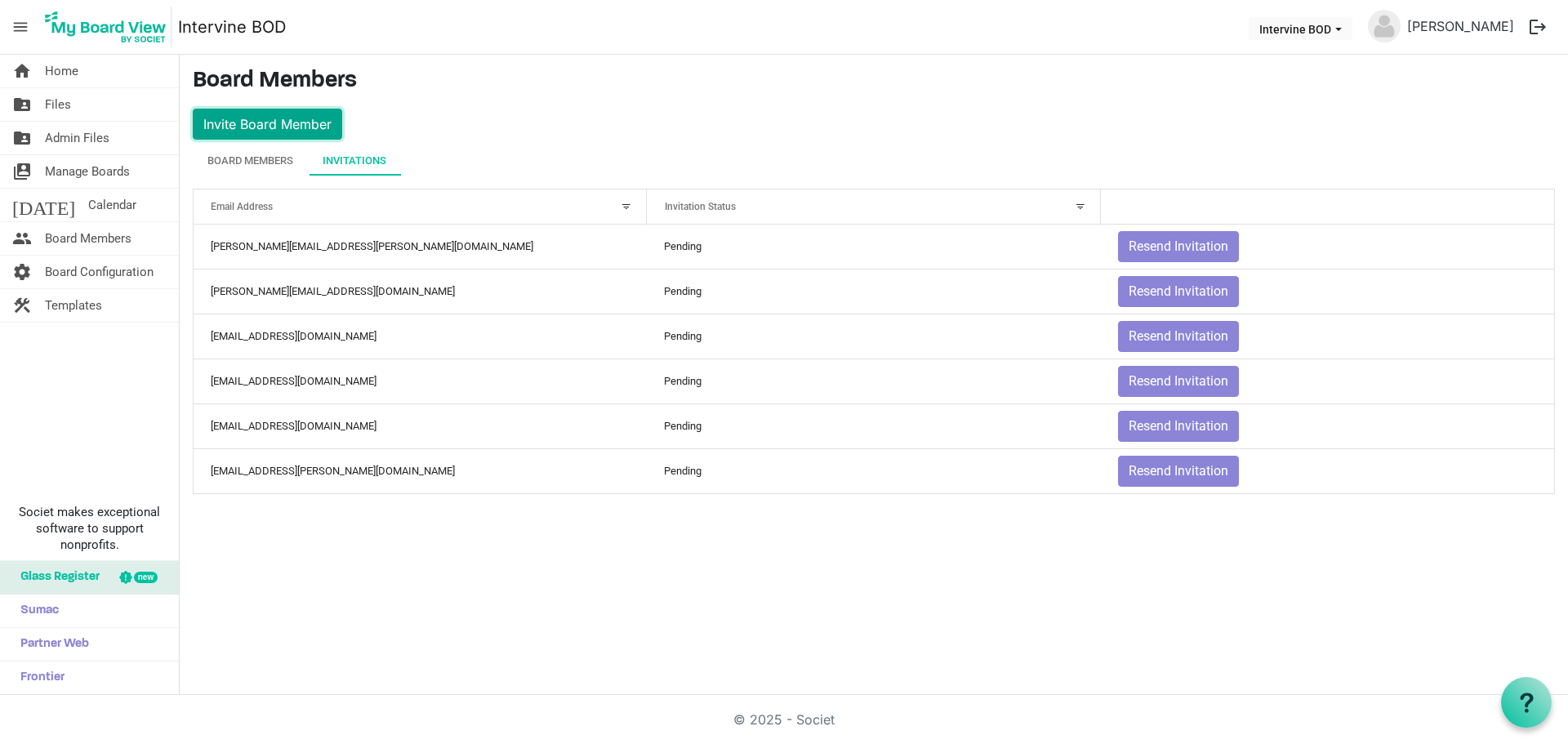
click at [303, 115] on button "Invite Board Member" at bounding box center [267, 123] width 150 height 31
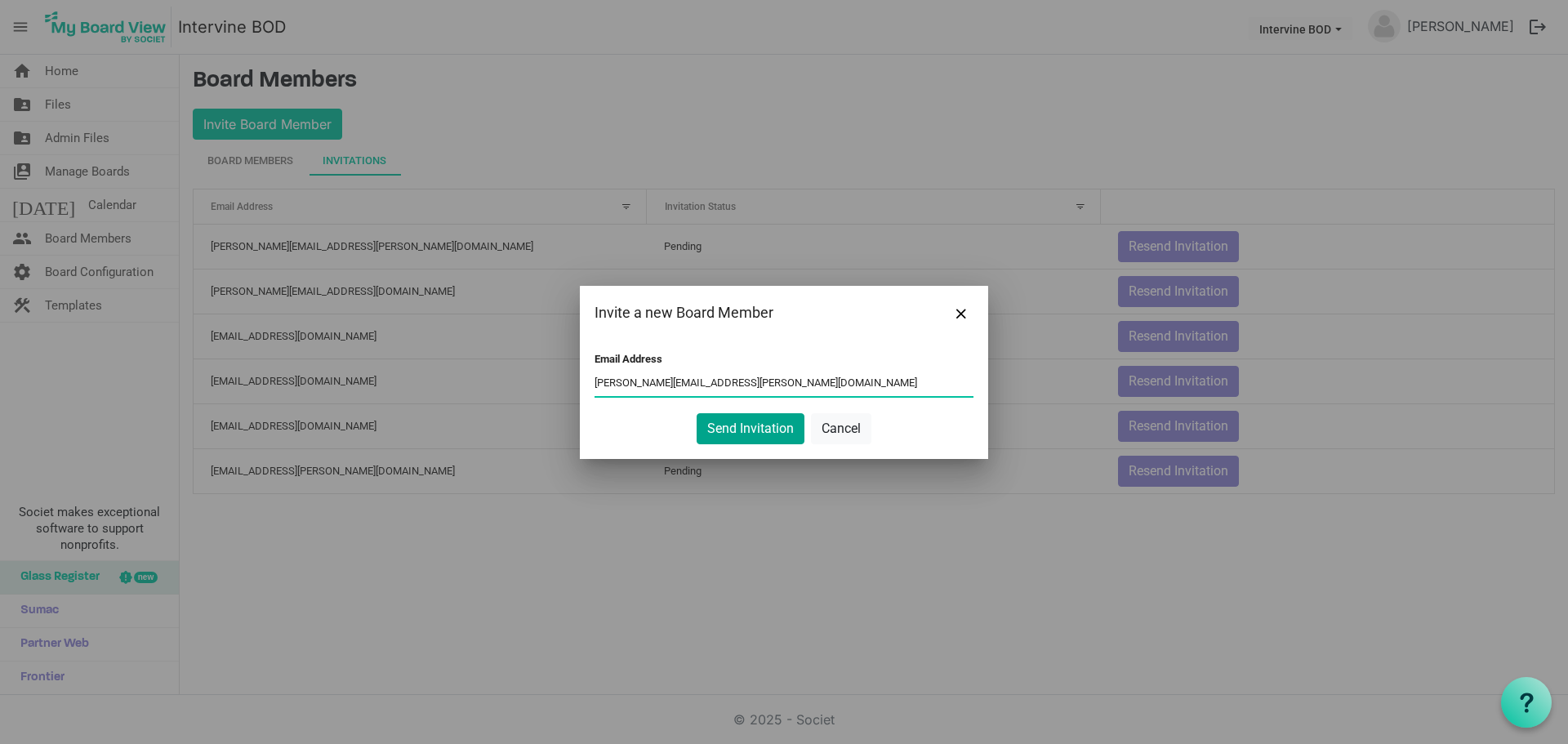
type input "[PERSON_NAME][EMAIL_ADDRESS][PERSON_NAME][DOMAIN_NAME]"
click at [732, 431] on button "Send Invitation" at bounding box center [750, 428] width 108 height 31
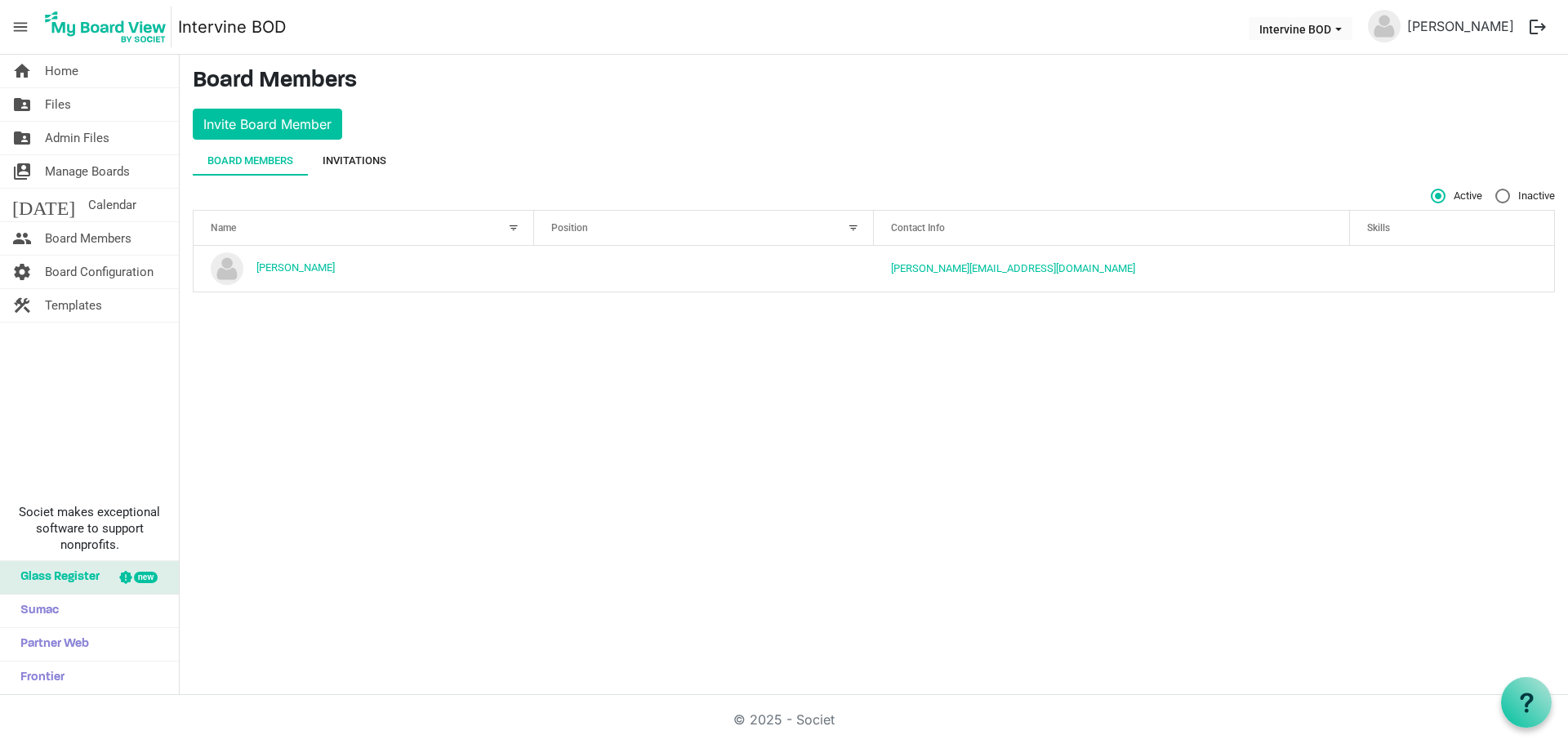
click at [371, 163] on div "Invitations" at bounding box center [354, 160] width 64 height 17
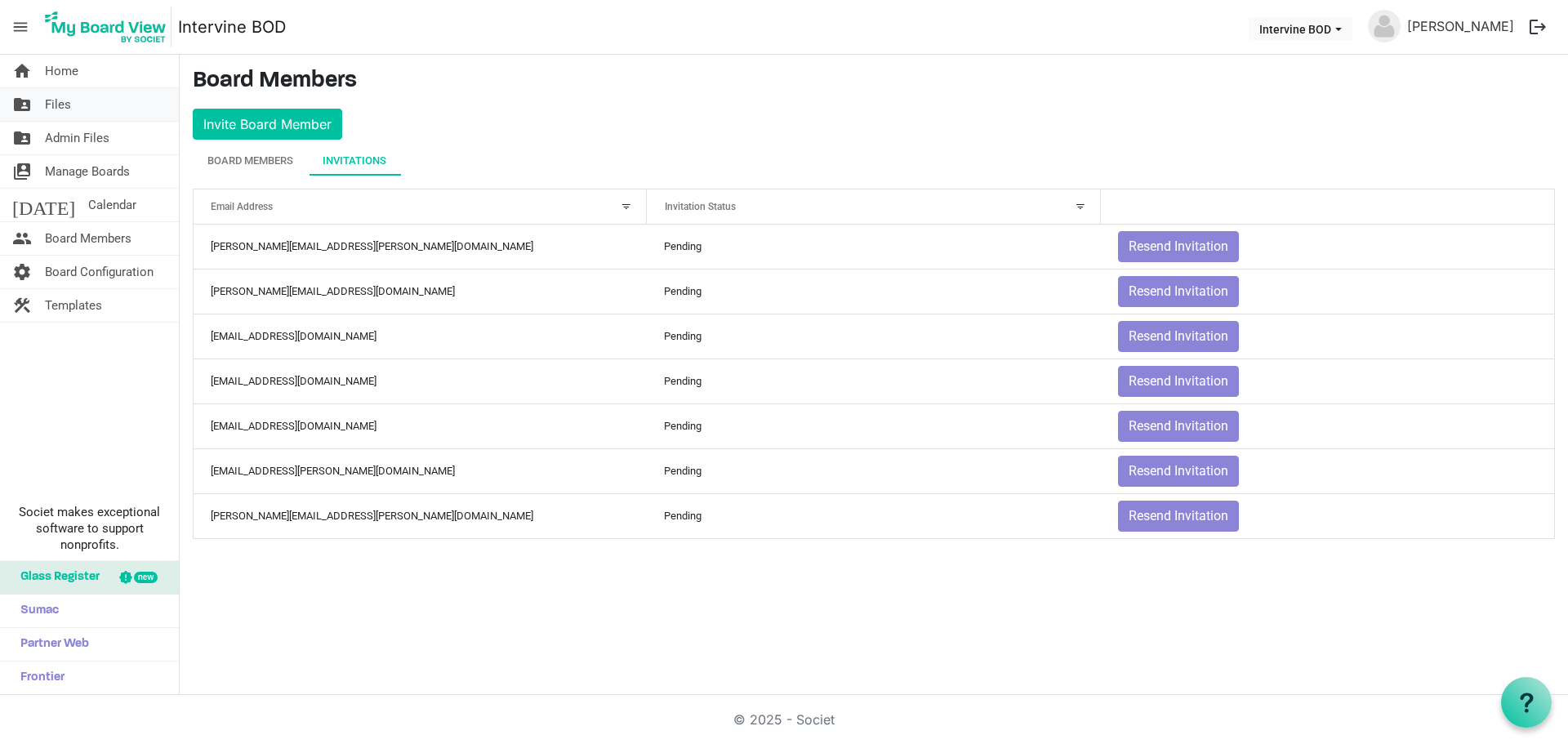
click at [58, 98] on span "Files" at bounding box center [58, 104] width 26 height 32
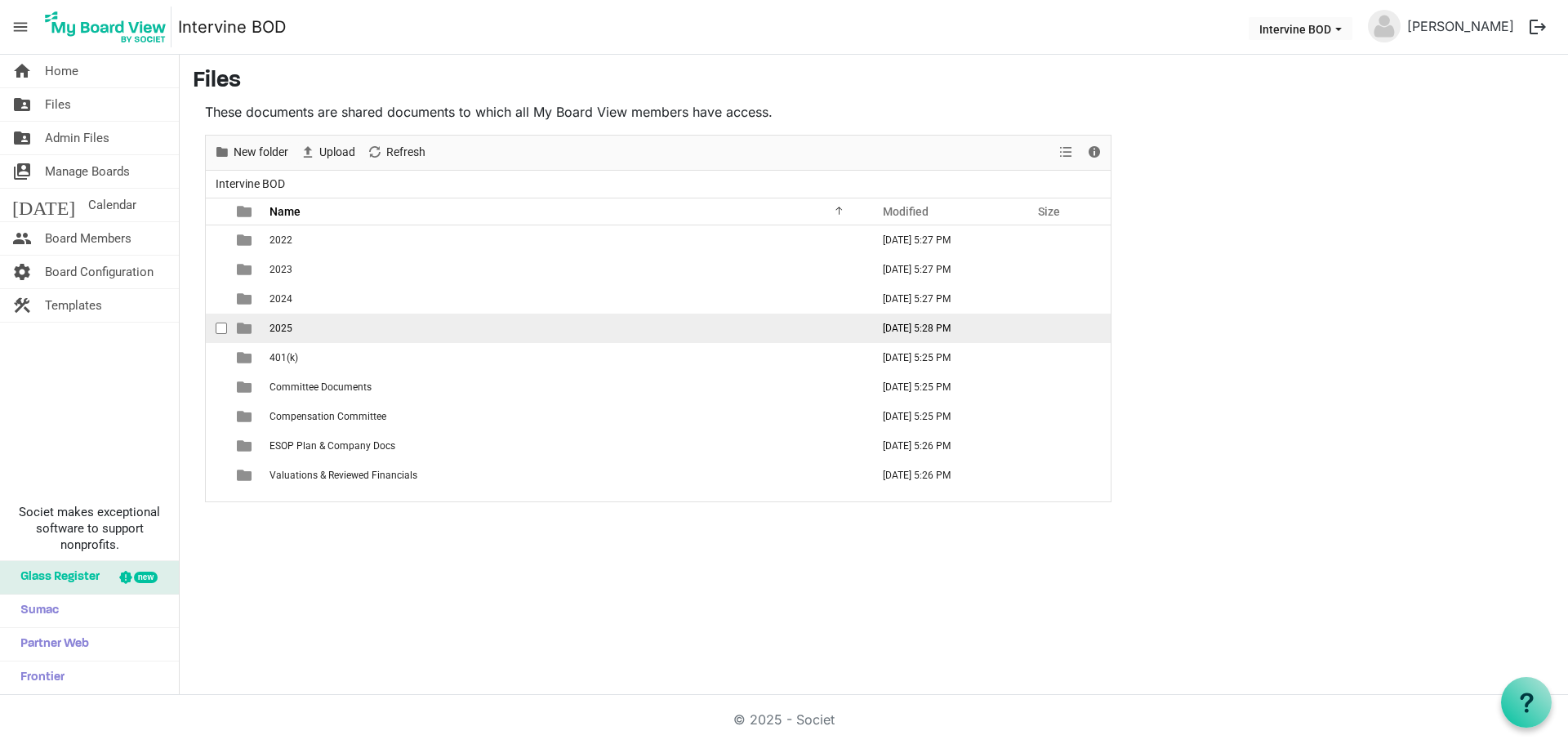
click at [280, 326] on span "2025" at bounding box center [281, 327] width 23 height 11
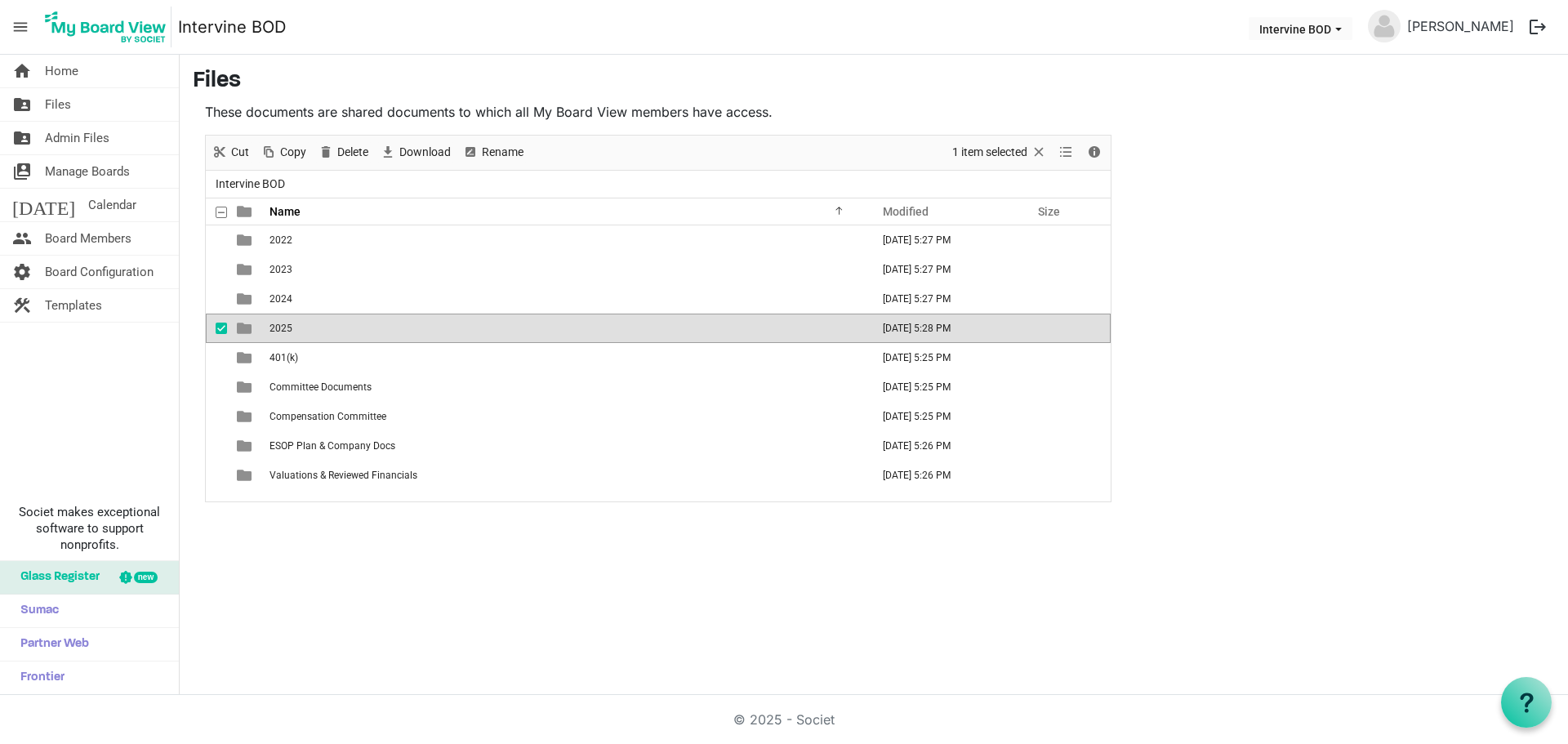
click at [280, 326] on span "2025" at bounding box center [281, 327] width 23 height 11
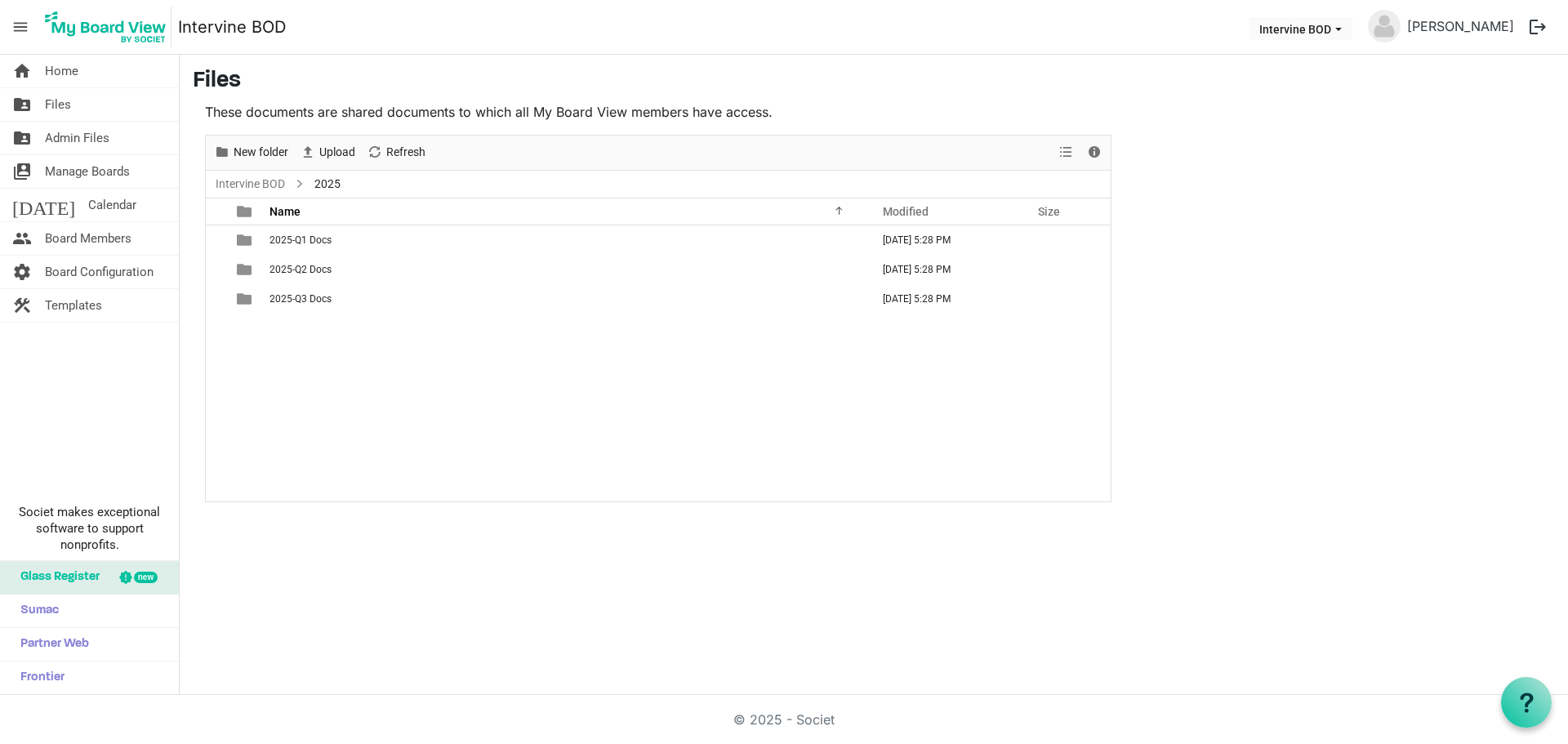
click at [280, 326] on div "New folder Upload Cut Copy Paste Delete Download Rename Sort by Refresh 1 item …" at bounding box center [657, 319] width 906 height 368
click at [282, 293] on span "2025-Q3 Docs" at bounding box center [300, 298] width 62 height 11
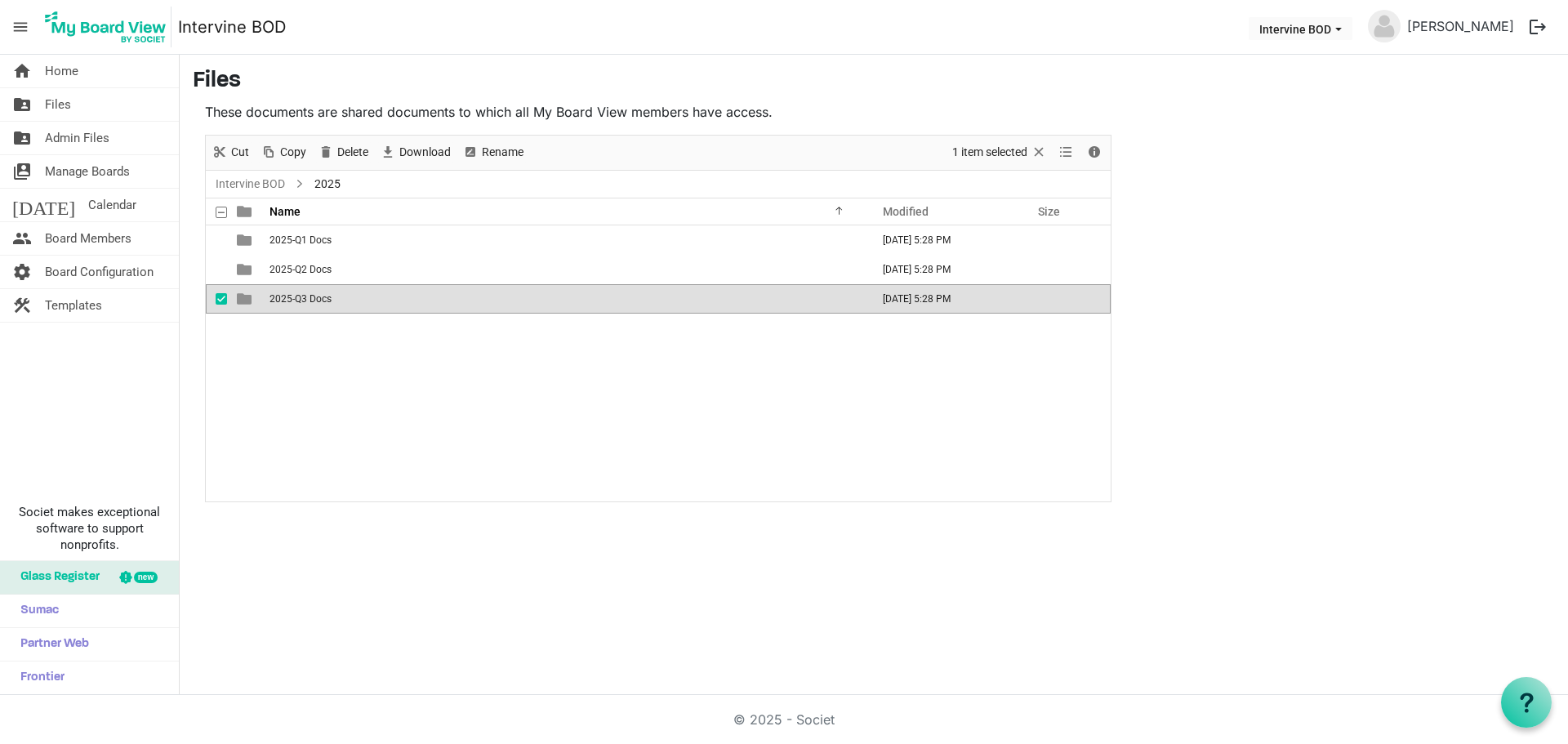
click at [282, 293] on span "2025-Q3 Docs" at bounding box center [300, 298] width 62 height 11
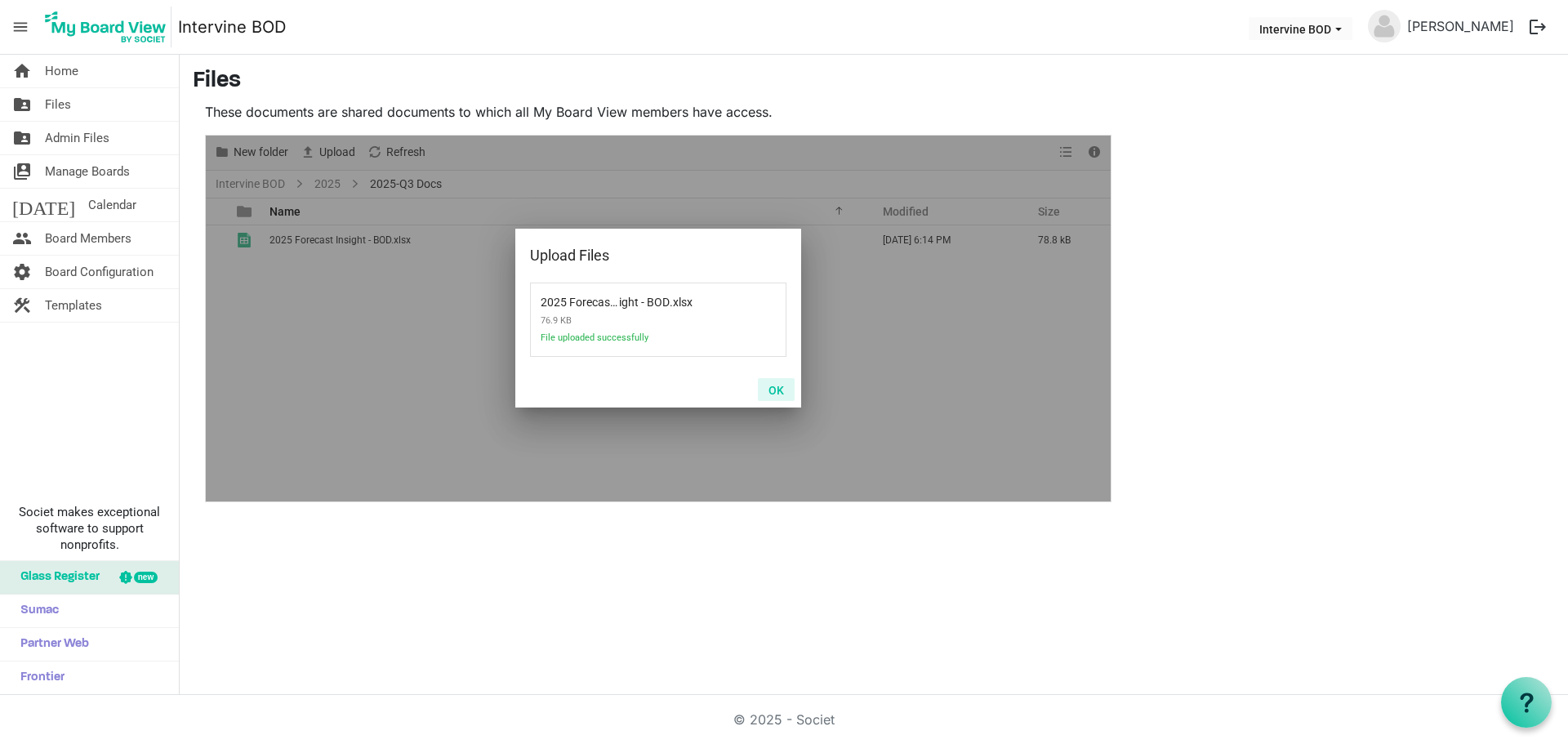
drag, startPoint x: 780, startPoint y: 394, endPoint x: 763, endPoint y: 418, distance: 29.4
click at [779, 394] on button "OK" at bounding box center [777, 390] width 37 height 23
click at [775, 389] on button "OK" at bounding box center [777, 390] width 37 height 23
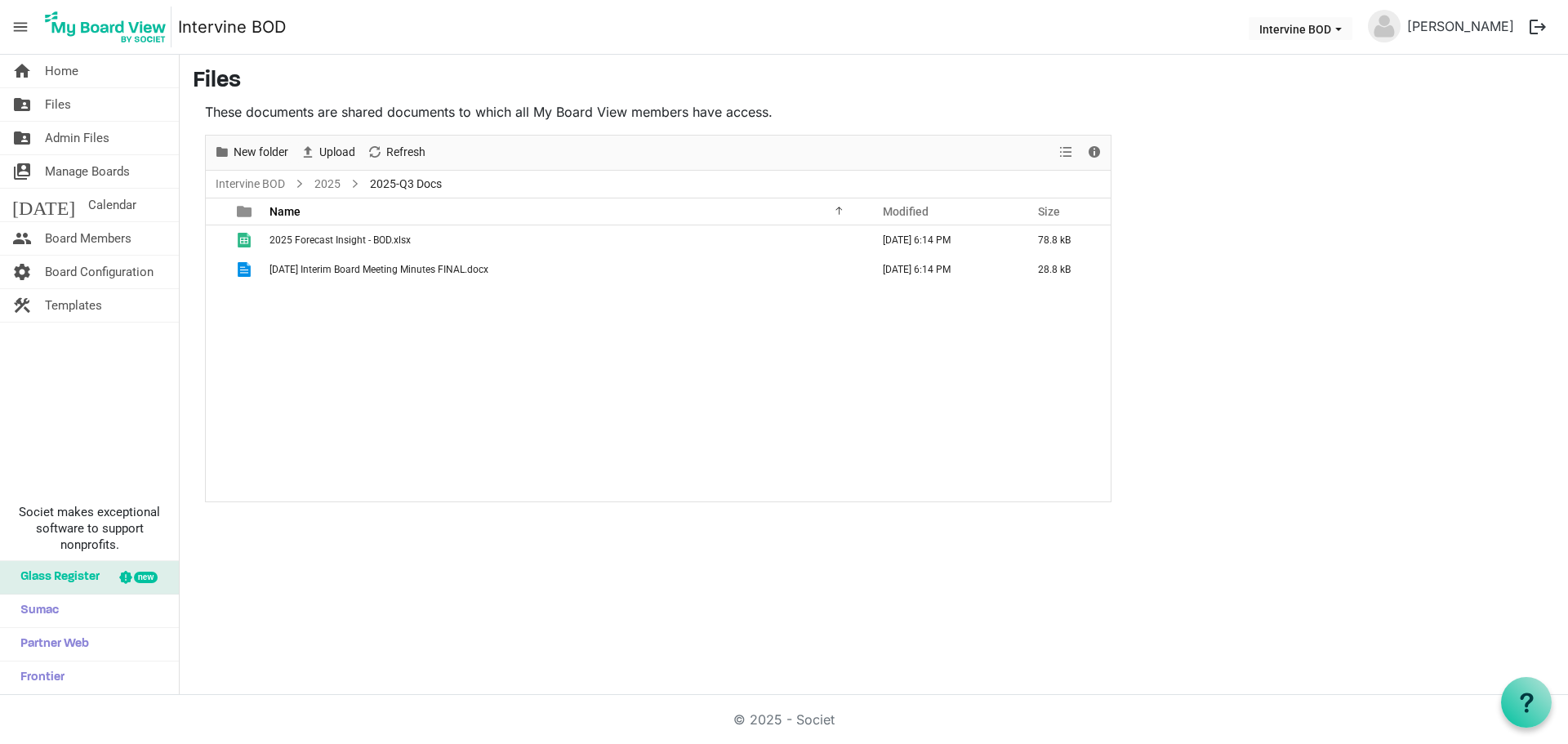
click at [629, 656] on div "home Home folder_shared Files folder_shared Admin Files switch_account Manage B…" at bounding box center [784, 374] width 1568 height 640
